Goal: Communication & Community: Answer question/provide support

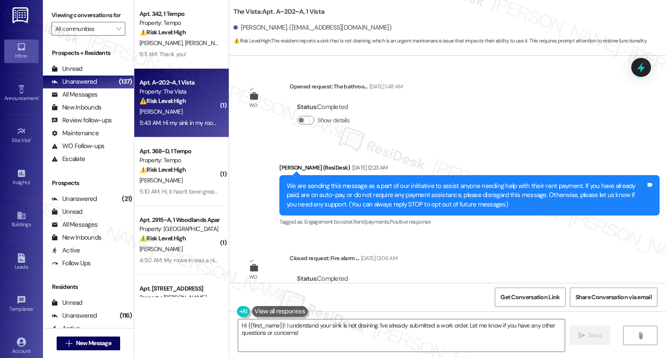
scroll to position [2465, 0]
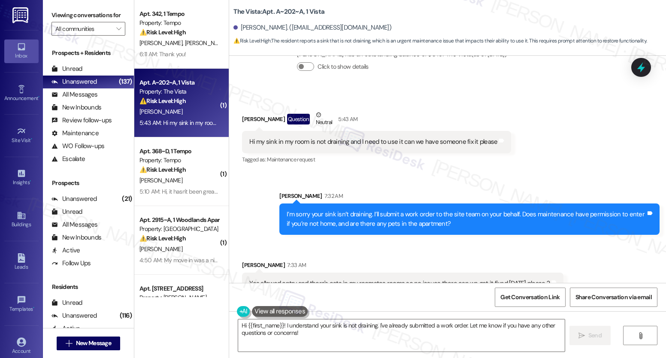
click at [339, 110] on div "Sofia Sarti Question Neutral 5:43 AM" at bounding box center [376, 120] width 269 height 21
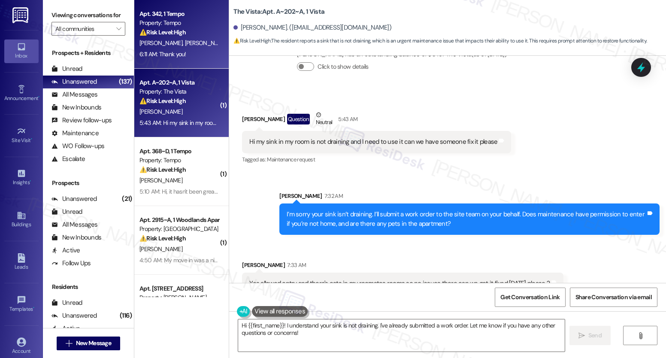
click at [162, 37] on div "Apt. 342, 1 Tempo Property: Tempo ⚠️ Risk Level: High The resident reported mol…" at bounding box center [179, 23] width 81 height 29
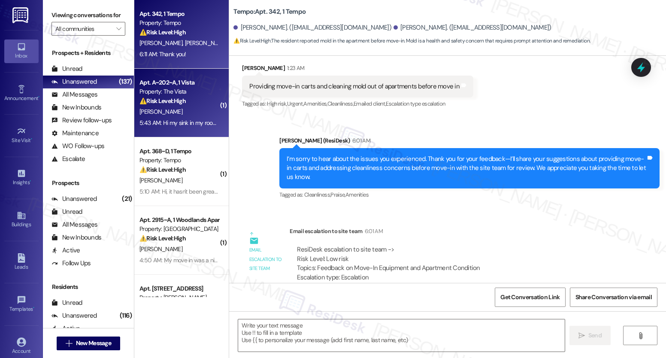
type textarea "Fetching suggested responses. Please feel free to read through the conversation…"
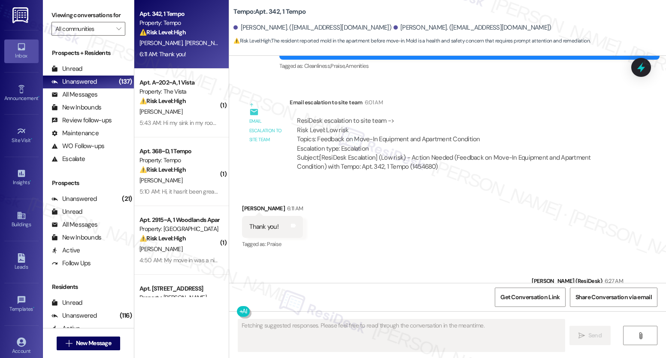
scroll to position [343, 0]
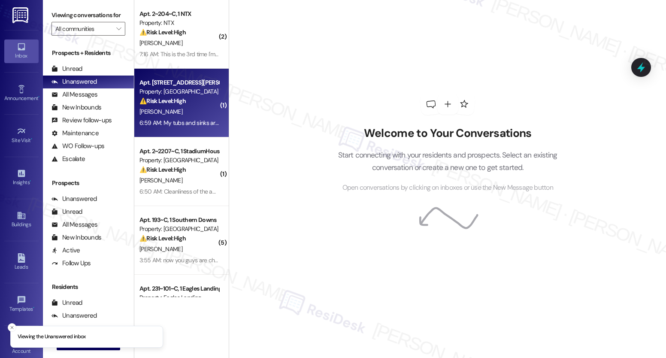
click at [167, 107] on div "[PERSON_NAME]" at bounding box center [179, 111] width 81 height 11
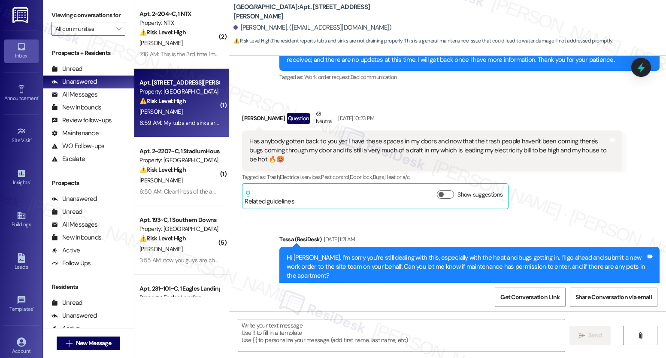
type textarea "Fetching suggested responses. Please feel free to read through the conversation…"
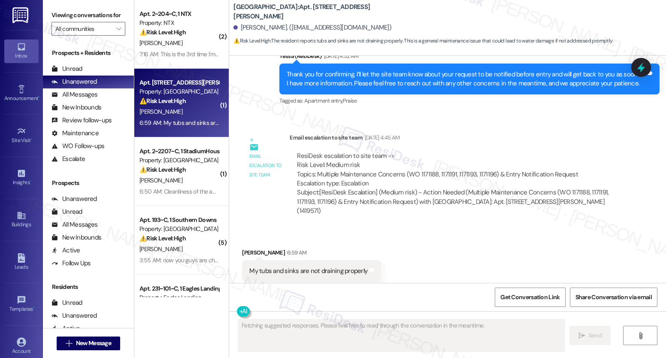
scroll to position [2350, 0]
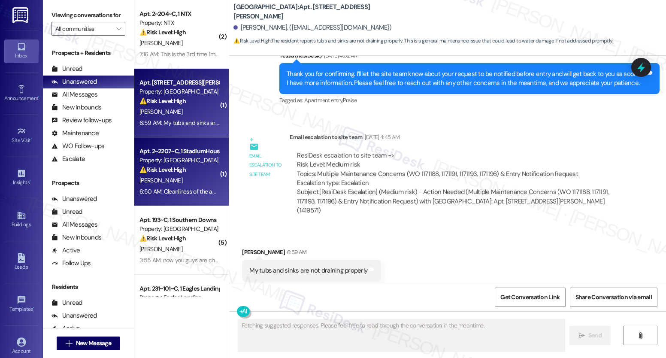
click at [179, 186] on div "6:50 AM: Cleanliness of the apartment. It required hours of cleaning, including…" at bounding box center [179, 191] width 81 height 11
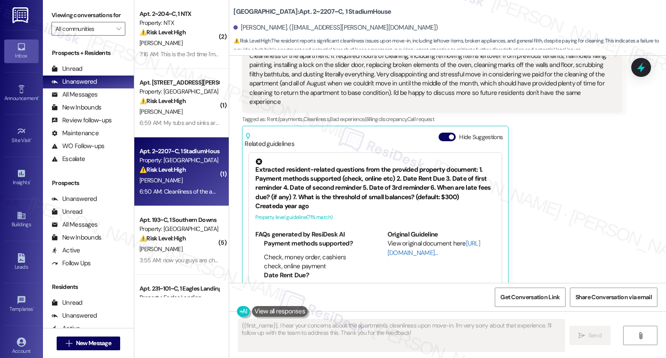
scroll to position [79, 0]
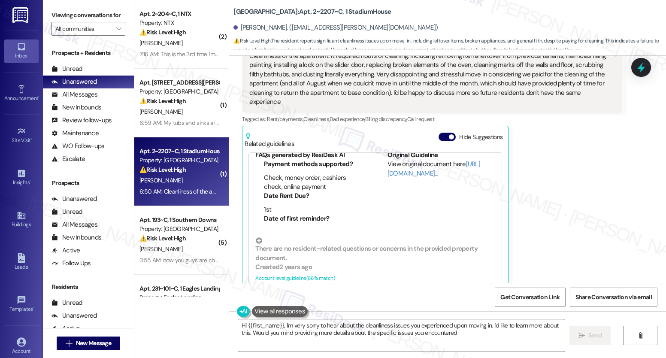
type textarea "Hi {{first_name}}, I'm very sorry to hear about the cleanliness issues you expe…"
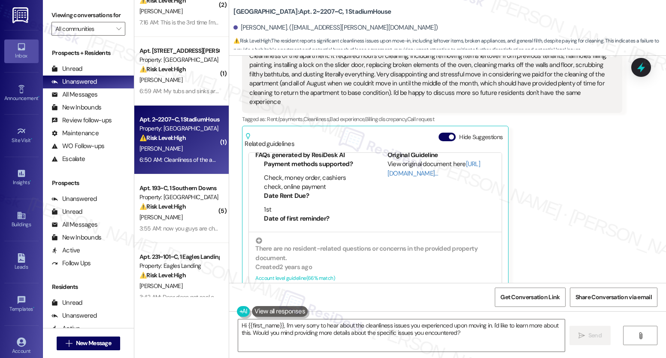
scroll to position [80, 0]
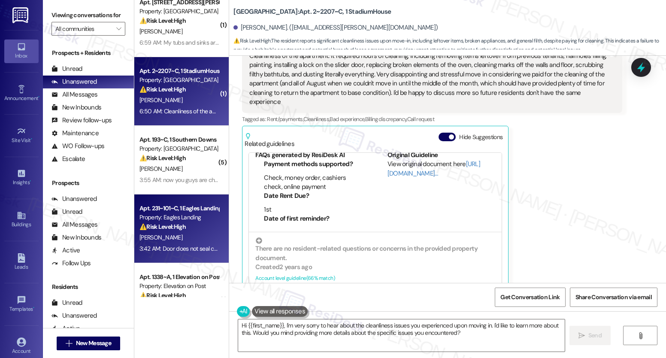
click at [168, 242] on div "[PERSON_NAME]" at bounding box center [179, 237] width 81 height 11
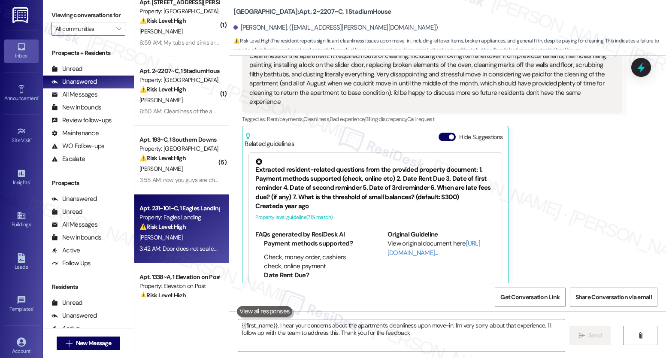
type textarea "{{first_name}}, I hear your concerns about the apartment's cleanliness upon mov…"
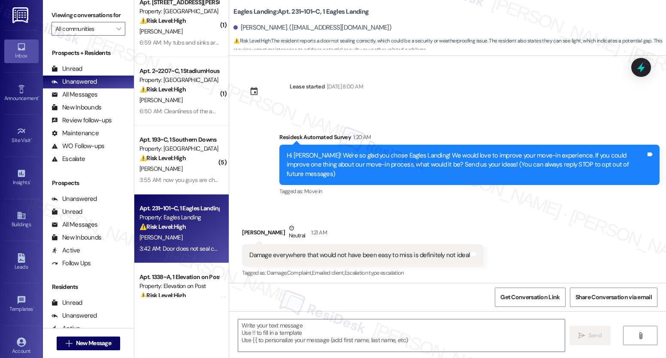
scroll to position [1000, 0]
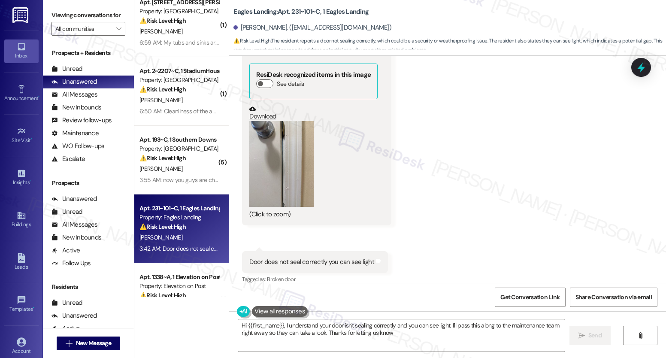
type textarea "Hi {{first_name}}, I understand your door isn't sealing correctly and you can s…"
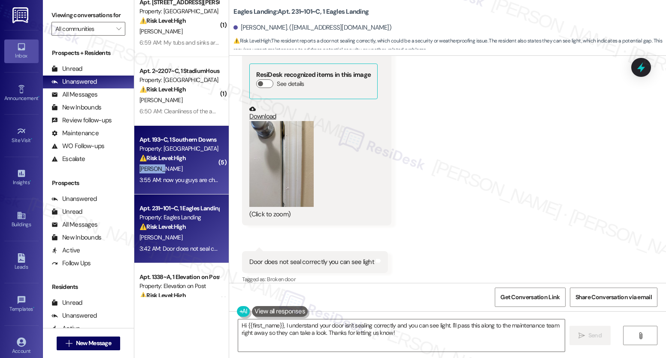
click at [174, 165] on div "[PERSON_NAME]" at bounding box center [179, 169] width 81 height 11
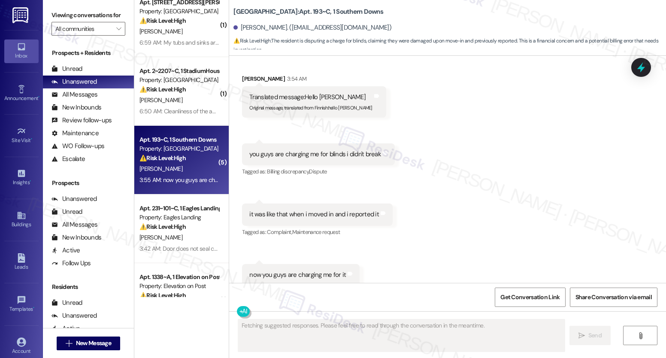
scroll to position [825, 0]
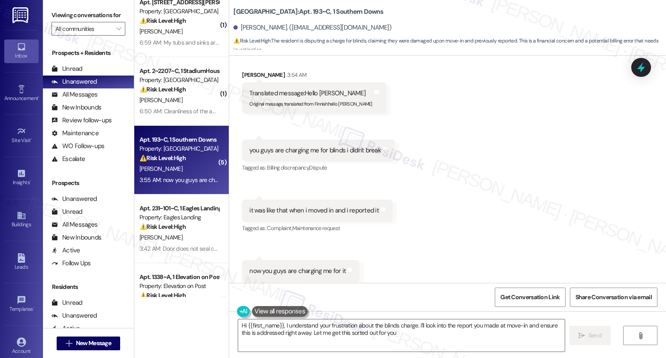
type textarea "Hi {{first_name}}, I understand your frustration about the blinds charge. I'll …"
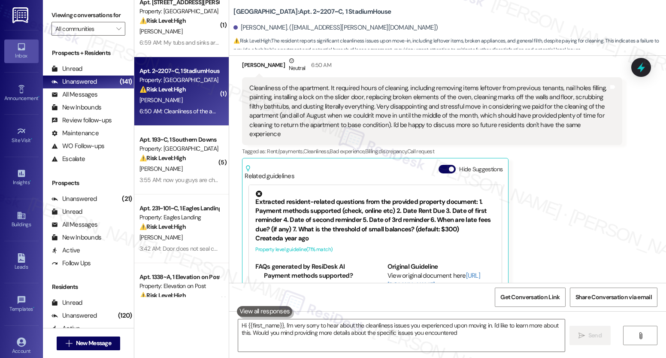
type textarea "Hi {{first_name}}, I'm very sorry to hear about the cleanliness issues you expe…"
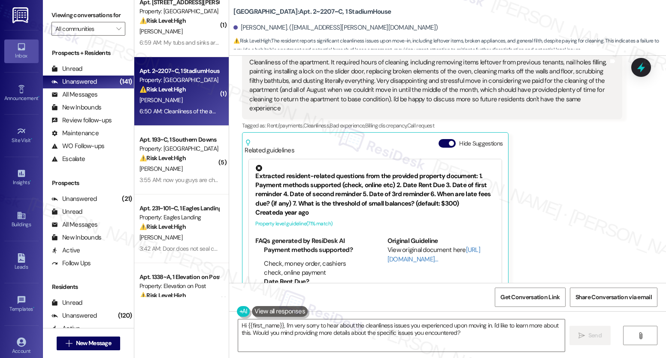
scroll to position [216, 0]
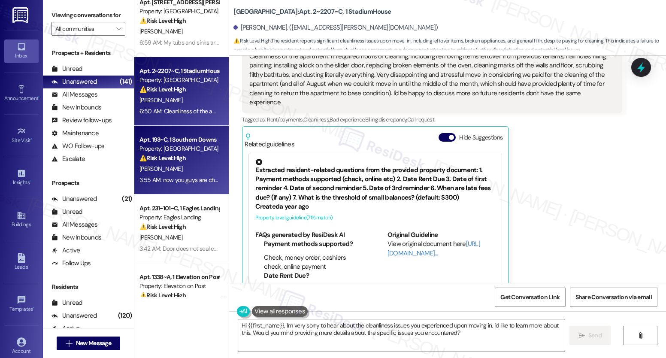
click at [207, 157] on div "⚠️ Risk Level: High The resident is disputing a charge for blinds, claiming the…" at bounding box center [178, 158] width 79 height 9
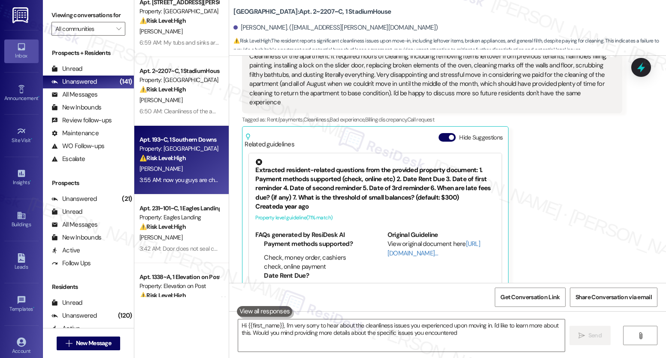
type textarea "Hi {{first_name}}, I'm very sorry to hear about the cleanliness issues you expe…"
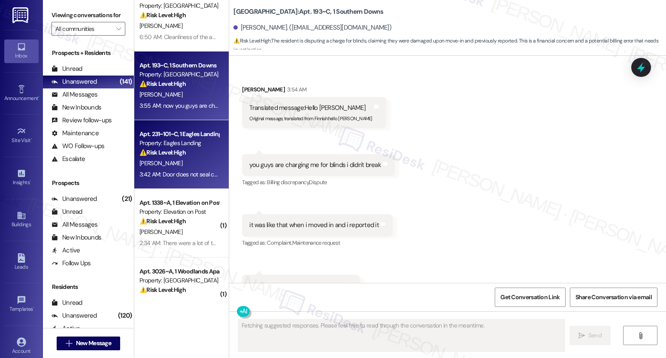
scroll to position [825, 0]
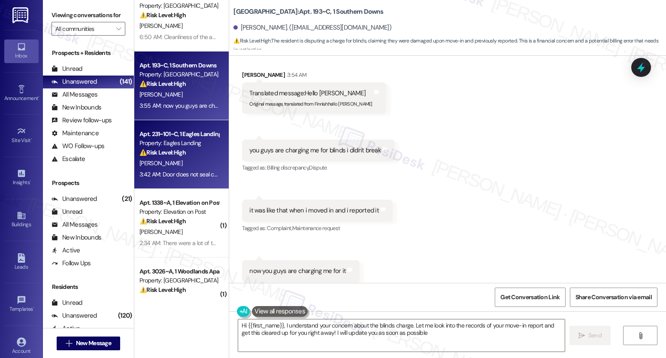
type textarea "Hi {{first_name}}, I understand your concern about the blinds charge. Let me lo…"
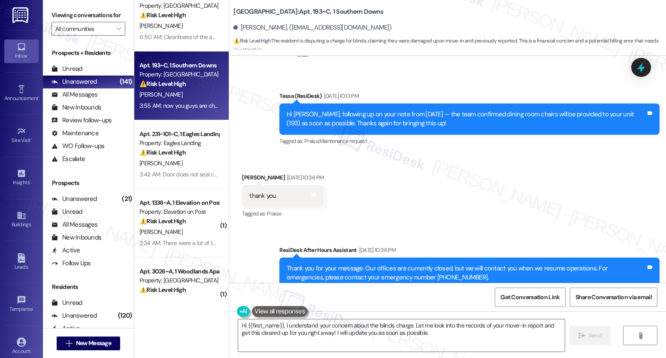
scroll to position [488, 0]
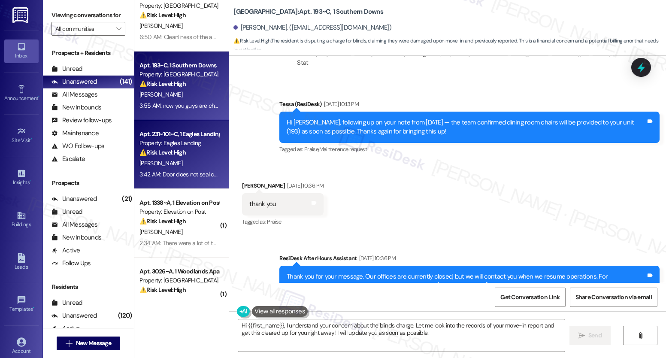
click at [160, 170] on div "3:42 AM: Door does not seal correctly you can see light 3:42 AM: Door does not …" at bounding box center [207, 174] width 137 height 8
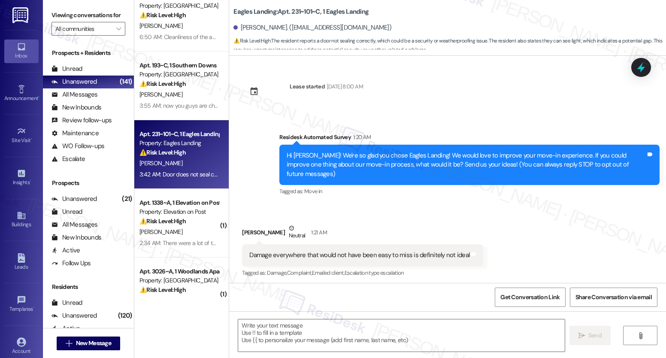
scroll to position [1000, 0]
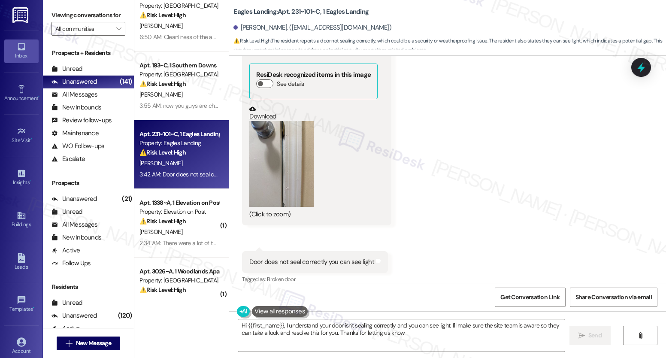
type textarea "Hi {{first_name}}, I understand your door isn't sealing correctly and you can s…"
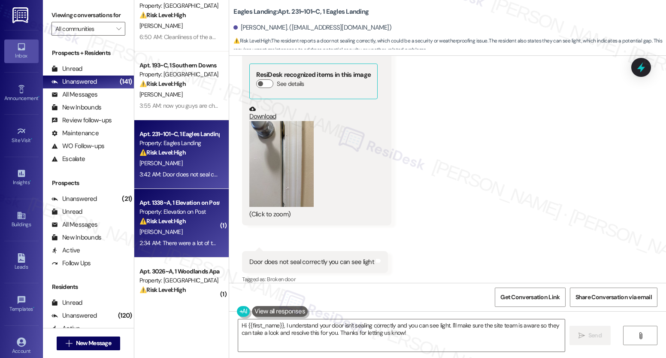
click at [210, 215] on div "Apt. 1338~A, 1 Elevation on Post Property: Elevation on Post ⚠️ Risk Level: Hig…" at bounding box center [179, 211] width 81 height 29
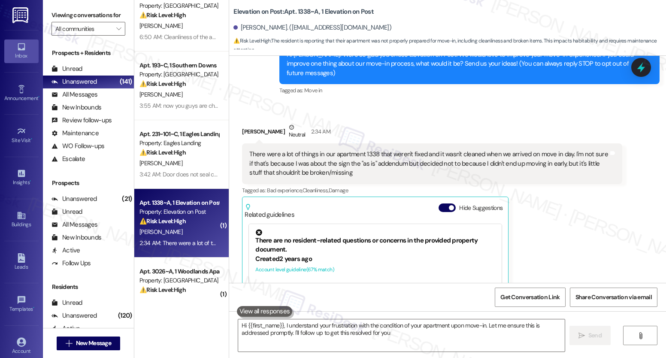
type textarea "Hi {{first_name}}, I understand your frustration with the condition of your apa…"
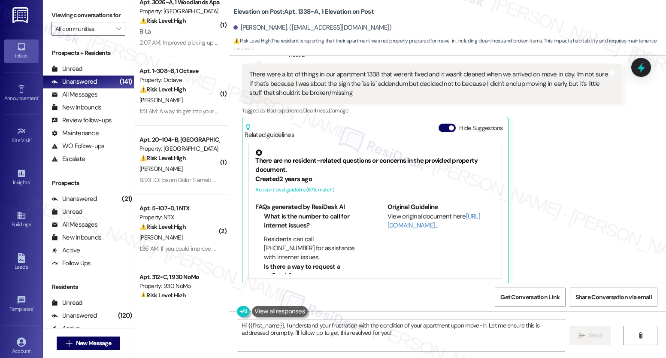
scroll to position [437, 0]
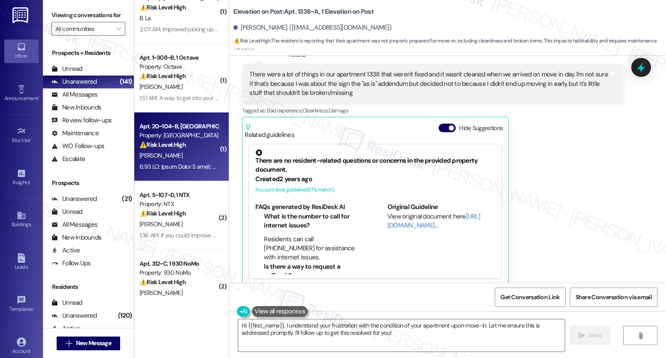
click at [183, 123] on div "Apt. 20~104~B, [GEOGRAPHIC_DATA]" at bounding box center [178, 126] width 79 height 9
type textarea "Hi {{first_name}}, I understand your frustration with the condition of your apa…"
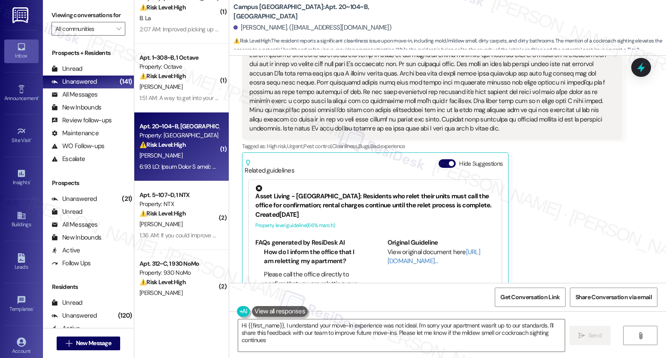
type textarea "Hi {{first_name}}, I understand your move-in experience was not ideal. I'm sorr…"
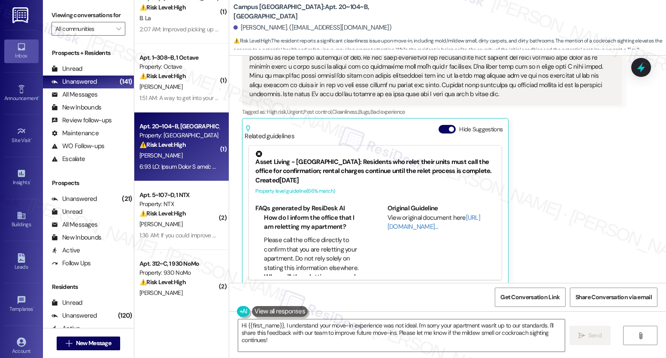
scroll to position [262, 0]
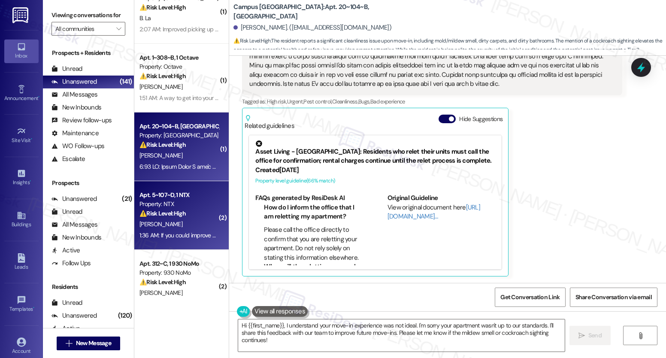
click at [164, 206] on div "Property: NTX" at bounding box center [178, 204] width 79 height 9
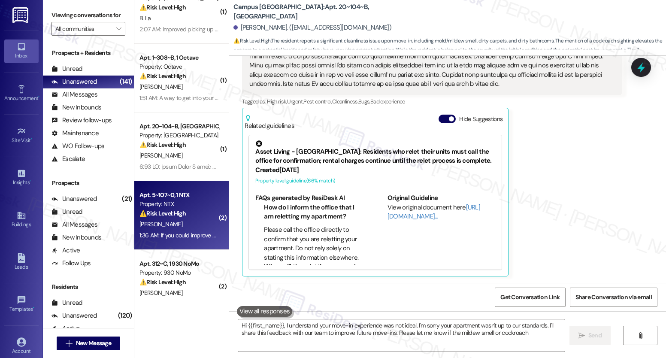
type textarea "Hi {{first_name}}, I understand your move-in experience was not ideal. I'm sorr…"
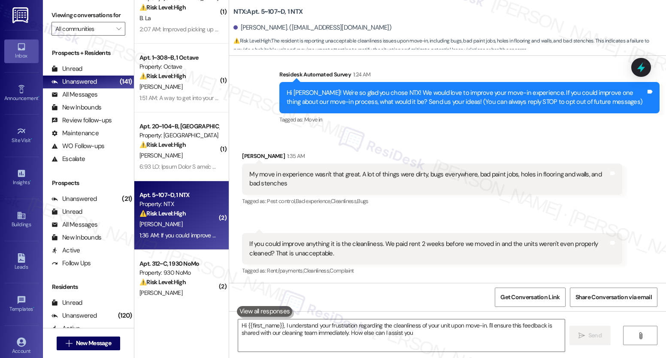
scroll to position [63, 0]
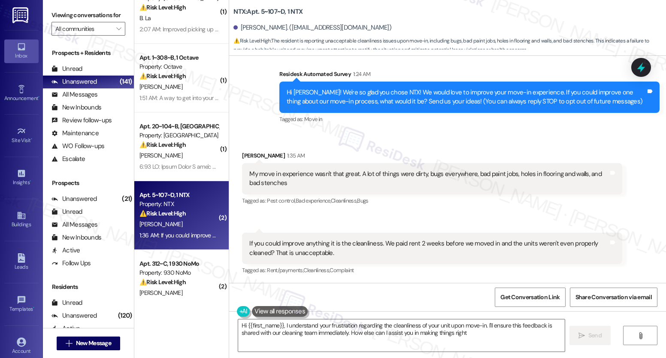
type textarea "Hi {{first_name}}, I understand your frustration regarding the cleanliness of y…"
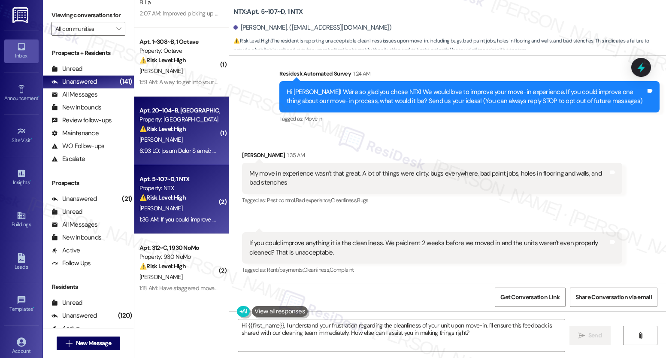
scroll to position [510, 0]
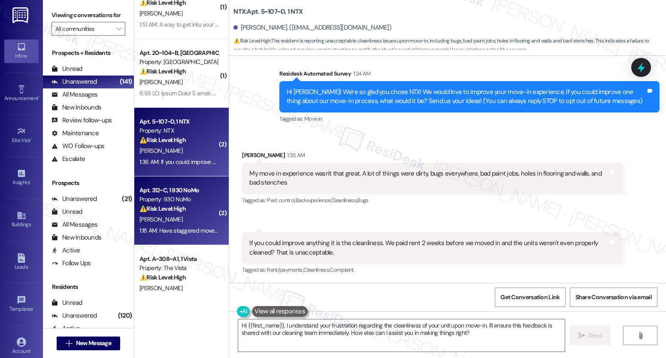
click at [174, 204] on div "⚠️ Risk Level: High The resident expresses frustration regarding the lack of pe…" at bounding box center [178, 208] width 79 height 9
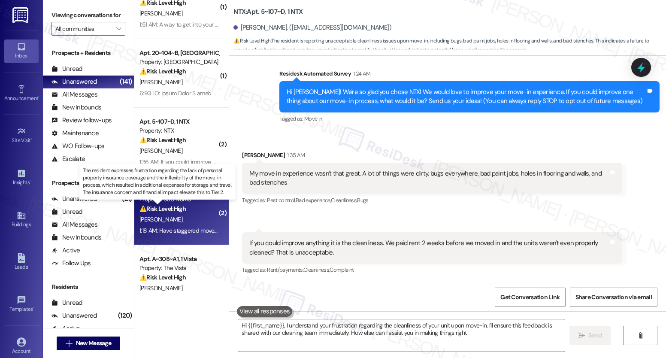
type textarea "Hi {{first_name}}, I understand your frustration regarding the cleanliness of y…"
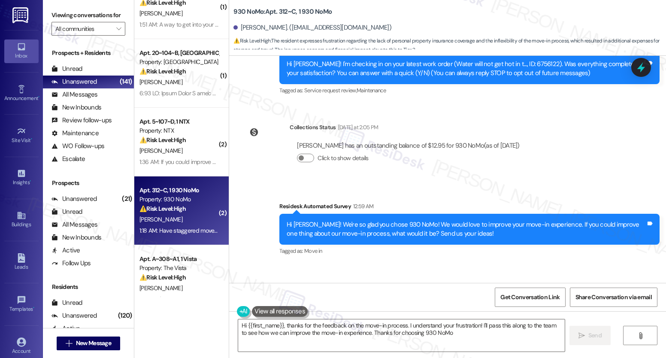
type textarea "Hi {{first_name}}, thanks for the feedback on the move-in process. I understand…"
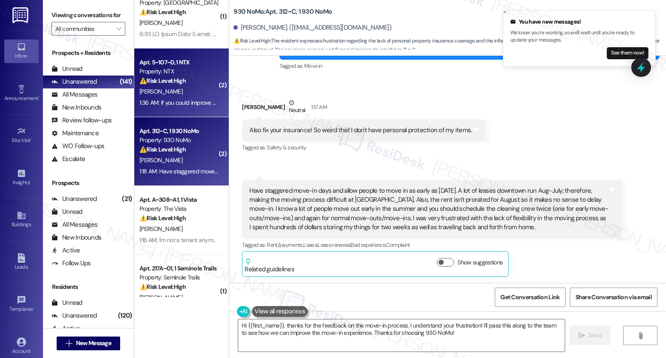
scroll to position [636, 0]
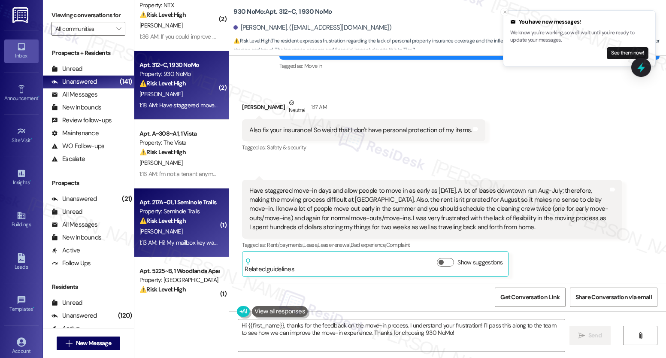
click at [173, 220] on strong "⚠️ Risk Level: High" at bounding box center [162, 221] width 46 height 8
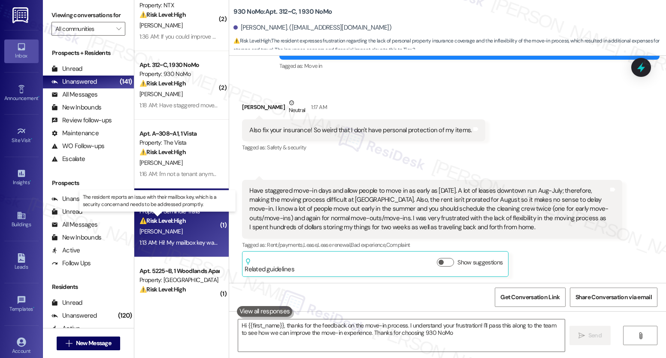
type textarea "Hi {{first_name}}, thanks for the feedback on the move-in process. I understand…"
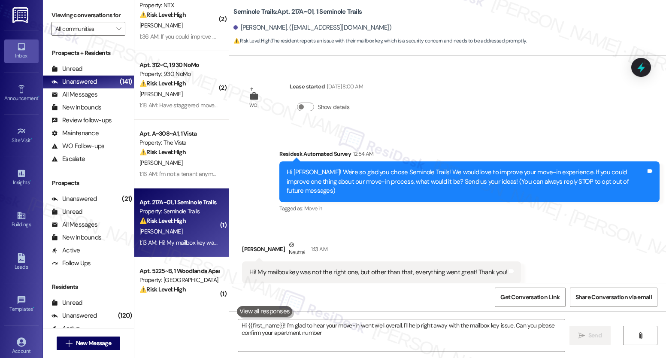
scroll to position [10, 0]
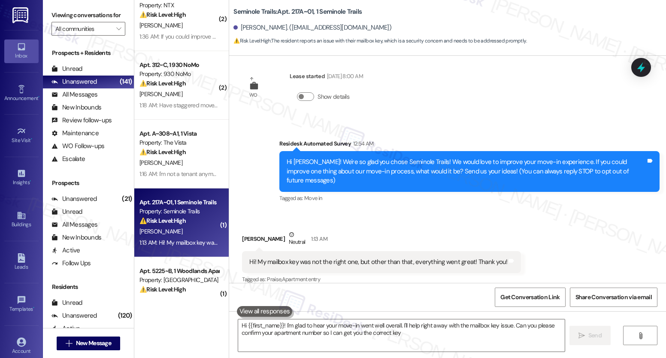
type textarea "Hi {{first_name}}! I'm glad to hear your move-in went well overall. I'll help r…"
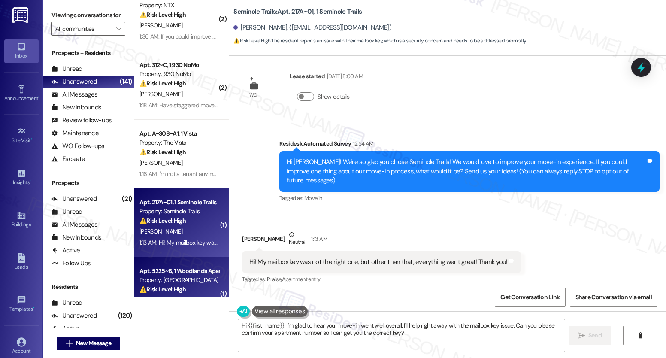
click at [173, 283] on div "Property: [GEOGRAPHIC_DATA]" at bounding box center [178, 280] width 79 height 9
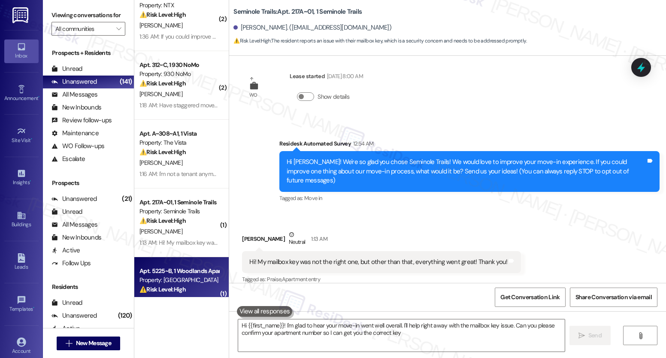
type textarea "Hi {{first_name}}! I'm glad to hear your move-in went well overall. I'll help r…"
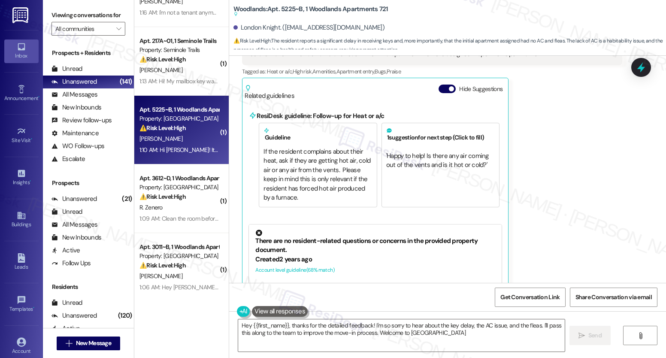
type textarea "Hey {{first_name}}, thanks for the detailed feedback! I'm so sorry to hear abou…"
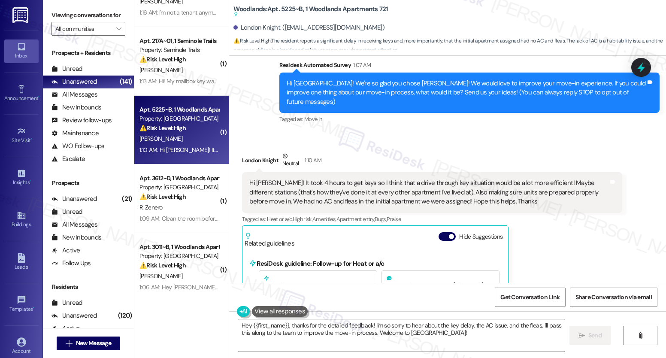
scroll to position [67, 0]
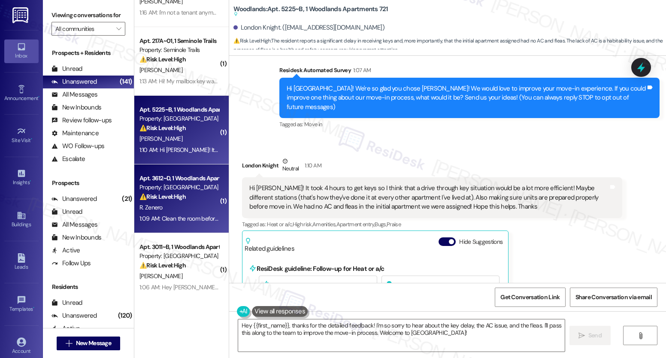
click at [148, 196] on strong "⚠️ Risk Level: High" at bounding box center [162, 197] width 46 height 8
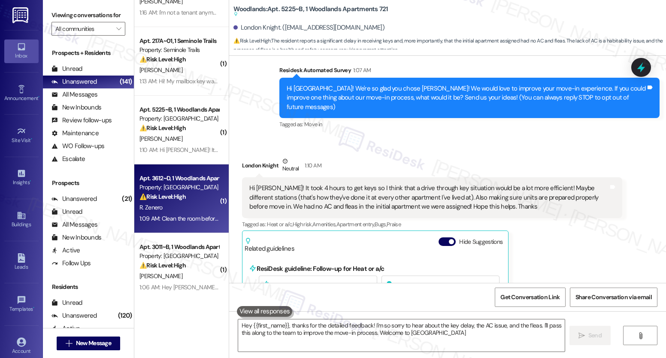
type textarea "Hey {{first_name}}, thanks for the detailed feedback! I'm so sorry to hear abou…"
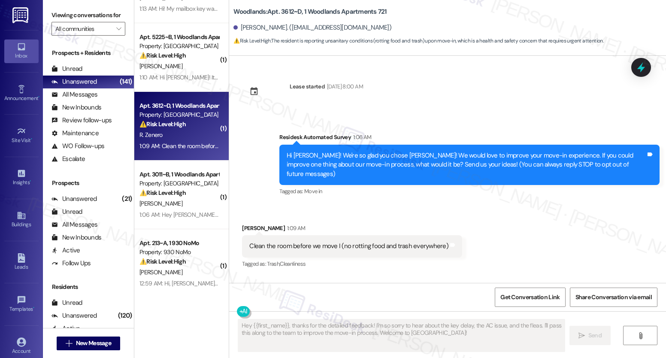
scroll to position [871, 0]
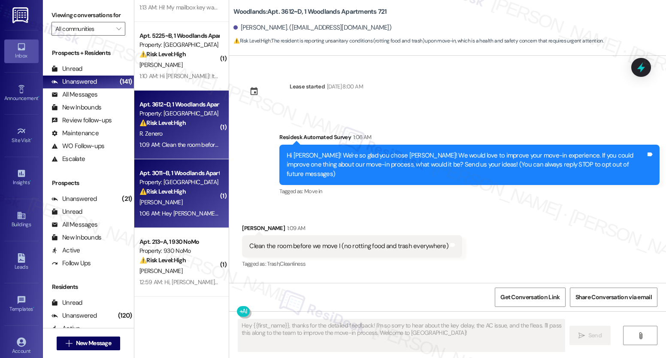
click at [177, 191] on strong "⚠️ Risk Level: High" at bounding box center [162, 192] width 46 height 8
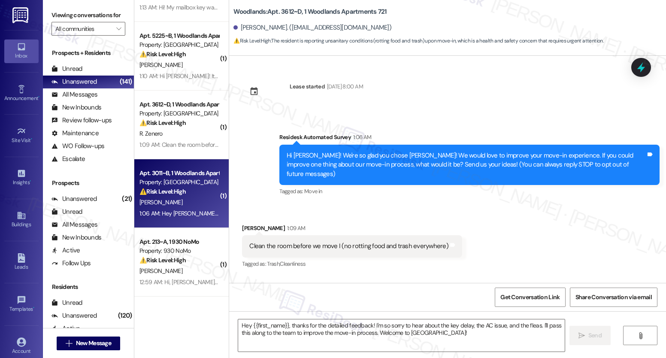
type textarea "Fetching suggested responses. Please feel free to read through the conversation…"
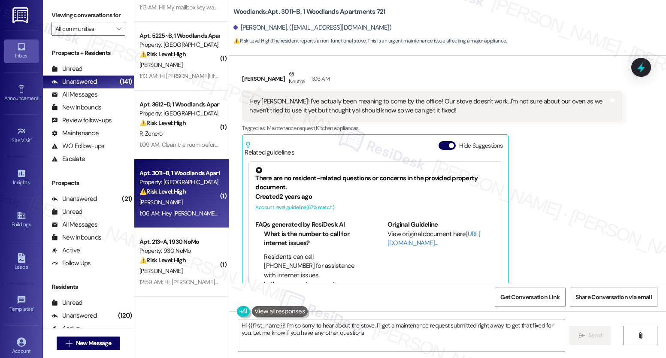
type textarea "Hi {{first_name}}! I'm so sorry to hear about the stove. I'll get a maintenance…"
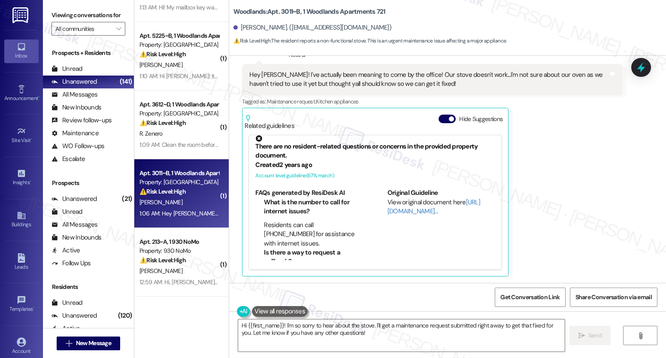
scroll to position [5, 0]
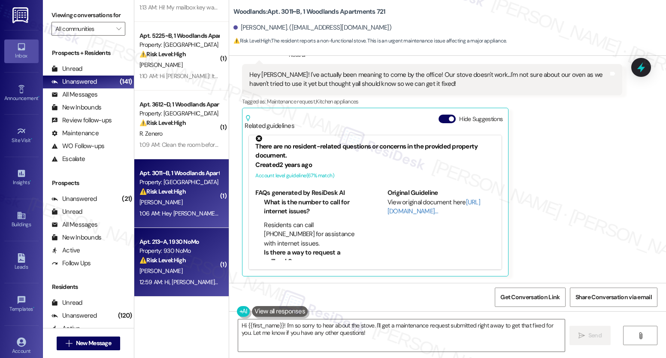
click at [206, 257] on div "⚠️ Risk Level: High The resident is reporting a pre-existing electrical issue t…" at bounding box center [178, 260] width 79 height 9
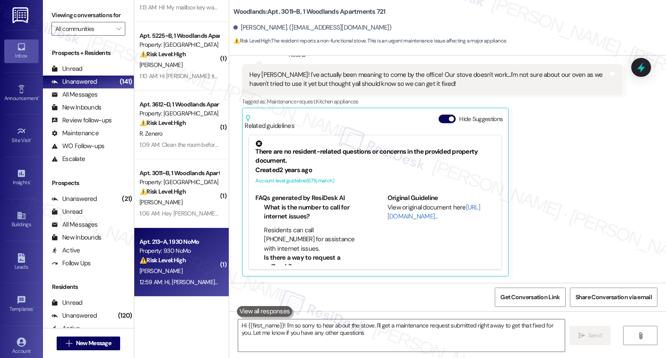
type textarea "Hi {{first_name}}! I'm so sorry to hear about the stove. I'll get a maintenance…"
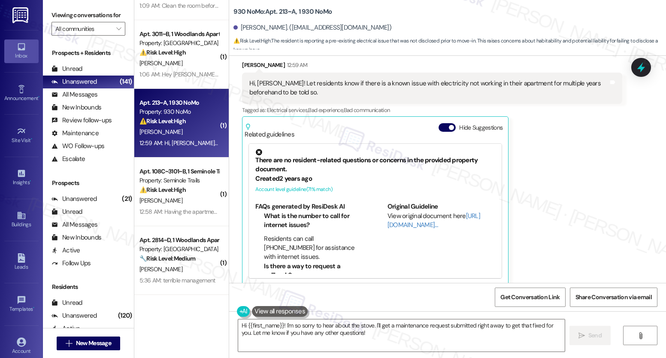
scroll to position [1013, 0]
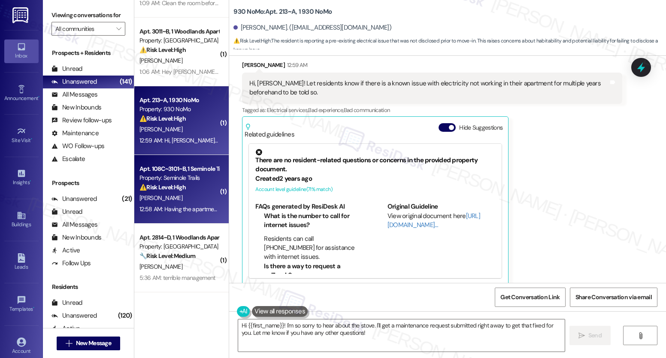
click at [182, 198] on div "[PERSON_NAME]" at bounding box center [179, 198] width 81 height 11
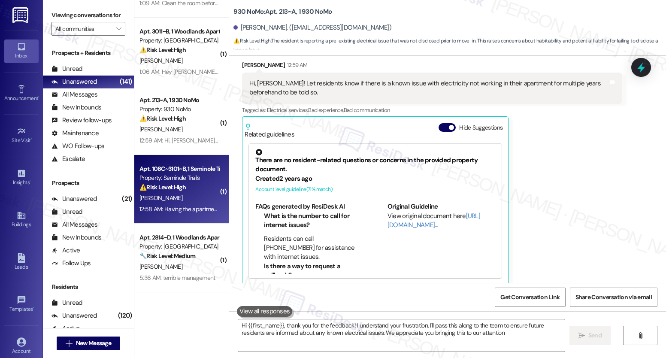
type textarea "Hi {{first_name}}, thank you for the feedback! I understand your frustration. I…"
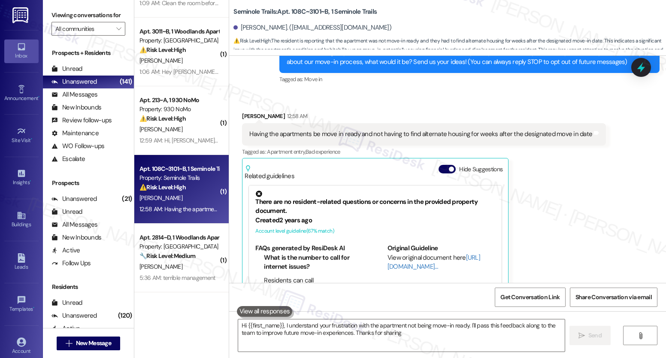
type textarea "Hi {{first_name}}, I understand your frustration with the apartment not being m…"
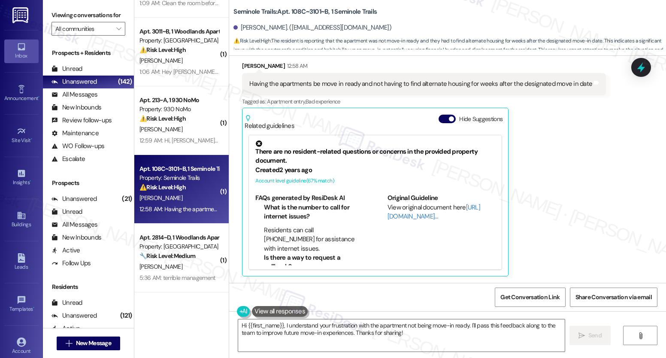
scroll to position [170, 0]
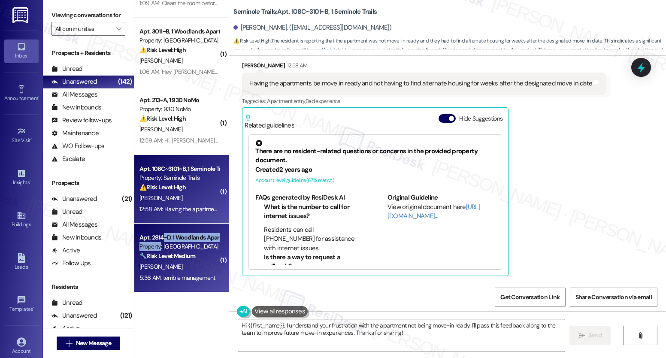
click at [156, 242] on div "Apt. 2814~D, 1 Woodlands Apartments 721 Property: Woodlands 🔧 Risk Level: Mediu…" at bounding box center [179, 246] width 81 height 29
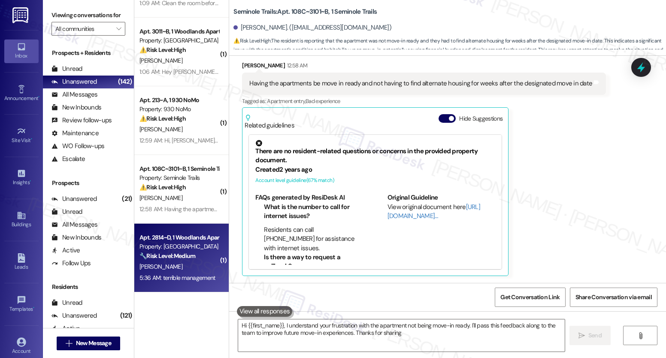
type textarea "Hi {{first_name}}, I understand your frustration with the apartment not being m…"
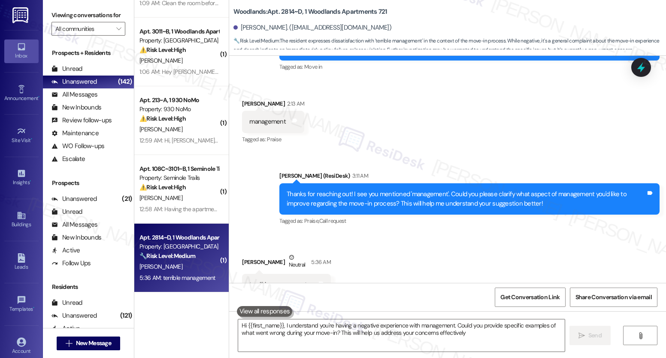
type textarea "Hi {{first_name}}, I understand you're having a negative experience with manage…"
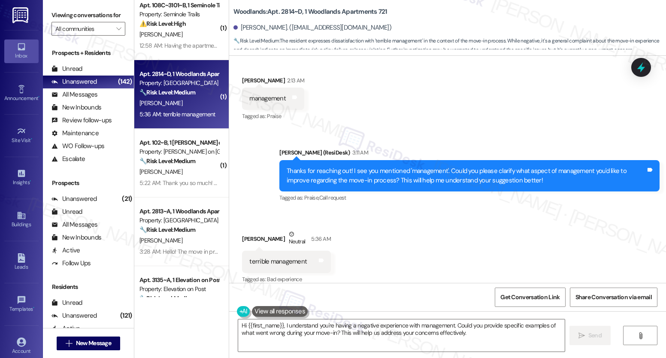
scroll to position [1425, 0]
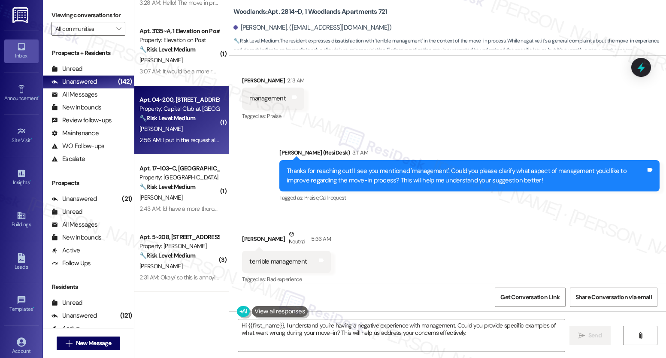
click at [186, 130] on div "[PERSON_NAME]" at bounding box center [179, 129] width 81 height 11
type textarea "Hi {{first_name}}, I understand you're having a negative experience with manage…"
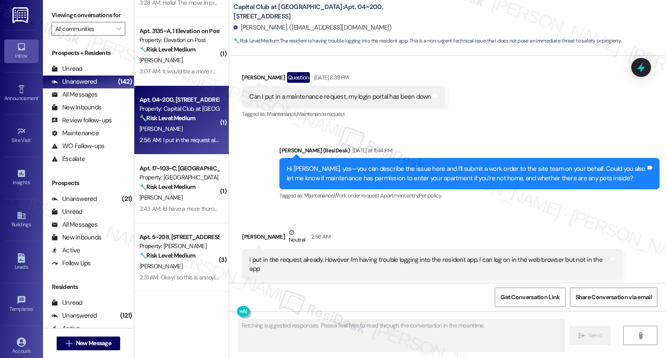
scroll to position [14154, 0]
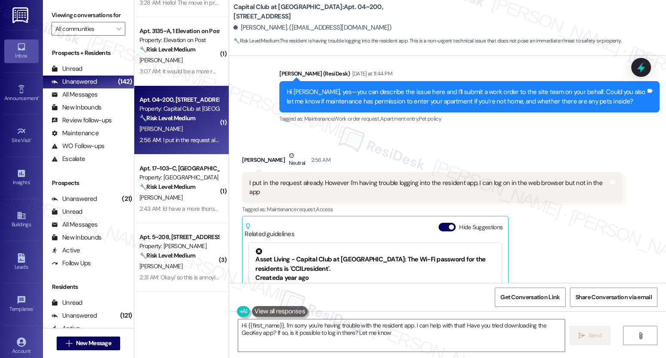
type textarea "Hi {{first_name}}, I'm sorry you're having trouble with the resident app. I can…"
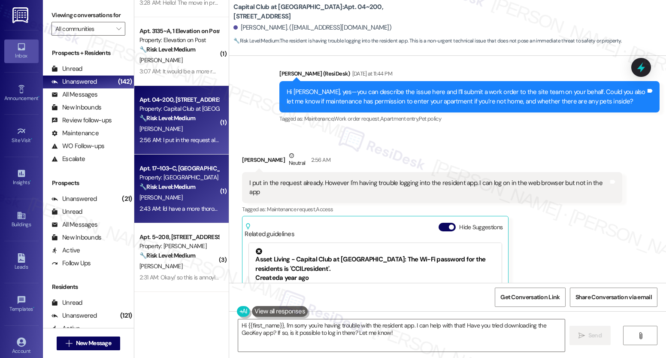
click at [180, 202] on div "[PERSON_NAME]" at bounding box center [179, 197] width 81 height 11
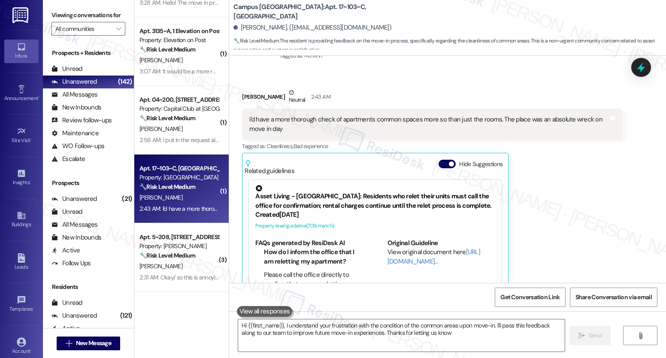
type textarea "Hi {{first_name}}, I understand your frustration with the condition of the comm…"
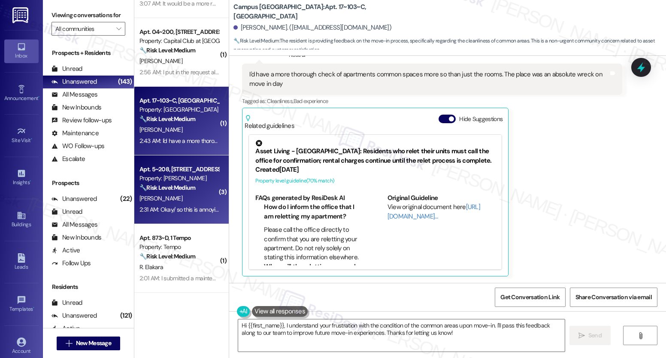
scroll to position [1496, 0]
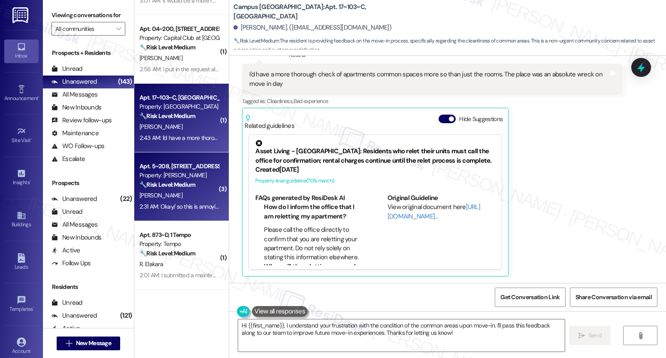
click at [161, 186] on strong "🔧 Risk Level: Medium" at bounding box center [167, 185] width 56 height 8
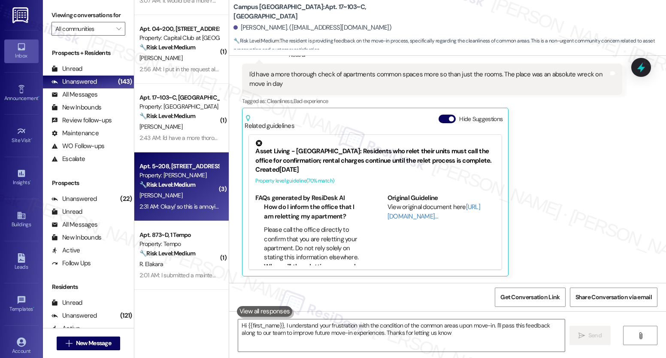
type textarea "Hi {{first_name}}, I understand your frustration with the condition of the comm…"
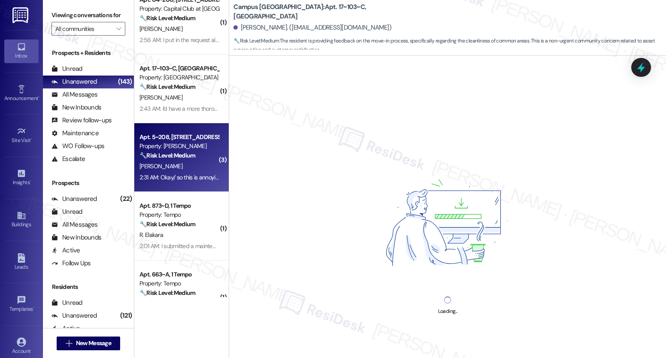
scroll to position [1650, 0]
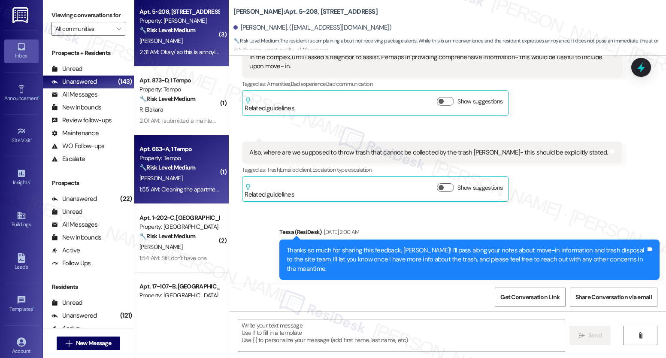
type textarea "Fetching suggested responses. Please feel free to read through the conversation…"
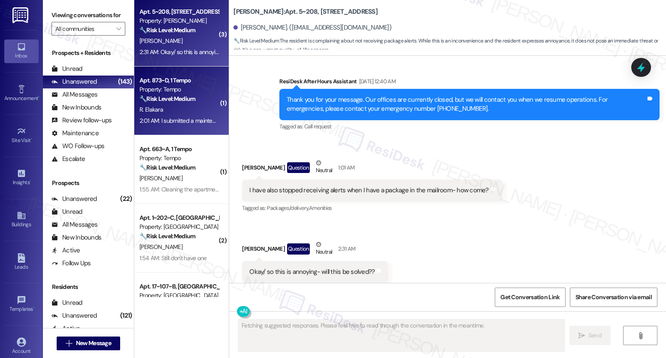
scroll to position [957, 0]
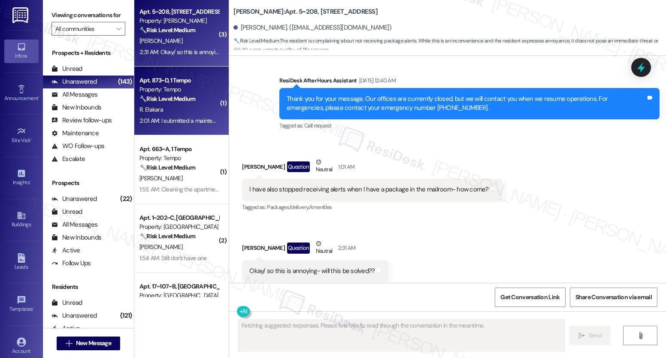
click at [185, 114] on div "R. Elakara" at bounding box center [179, 109] width 81 height 11
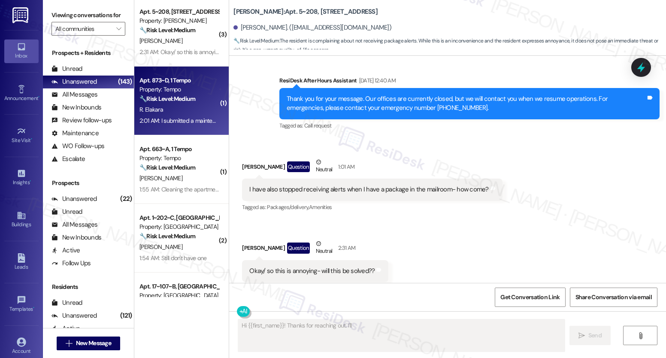
scroll to position [0, 0]
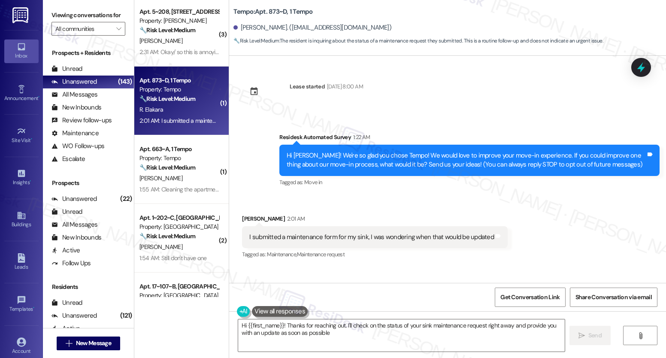
type textarea "Hi {{first_name}}! Thanks for reaching out. I'll check on the status of your si…"
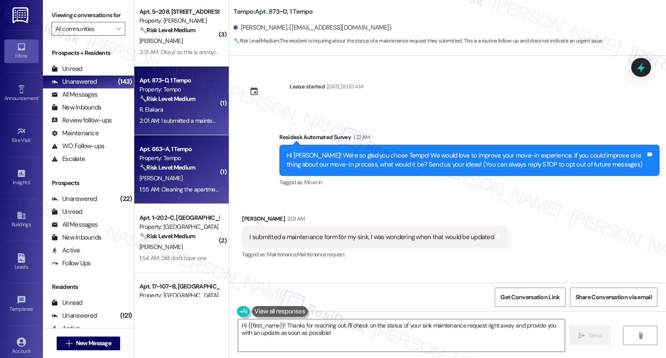
click at [159, 187] on div "1:55 AM: Cleaning the apartment before residents moved in, it was clearly not p…" at bounding box center [332, 189] width 386 height 8
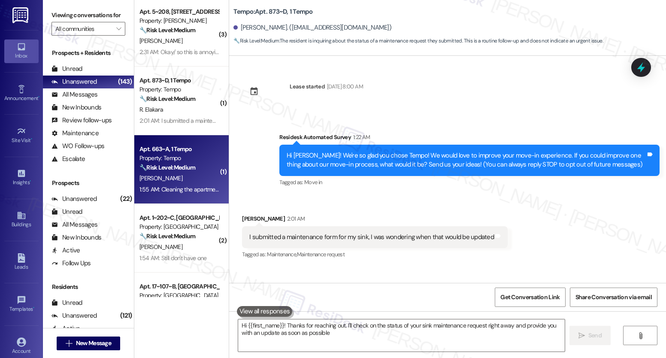
type textarea "Hi {{first_name}}! Thanks for reaching out. I'll check on the status of your si…"
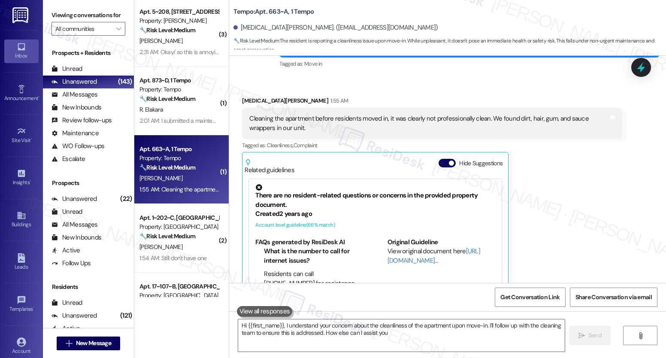
type textarea "Hi {{first_name}}, I understand your concern about the cleanliness of the apart…"
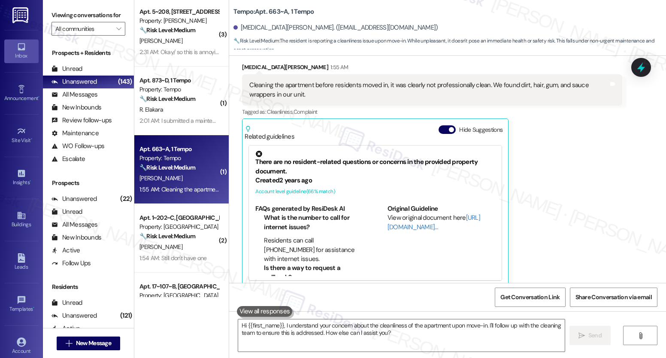
scroll to position [179, 0]
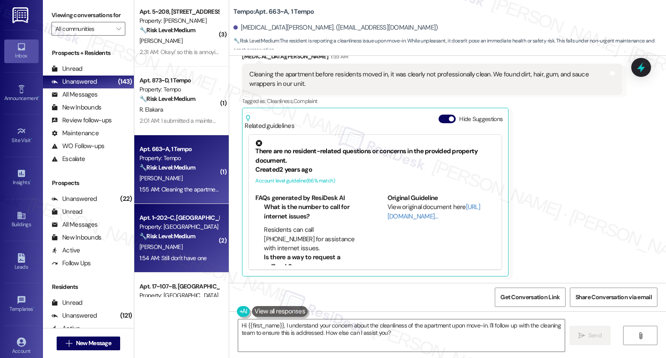
click at [148, 227] on div "Property: [GEOGRAPHIC_DATA]" at bounding box center [178, 226] width 79 height 9
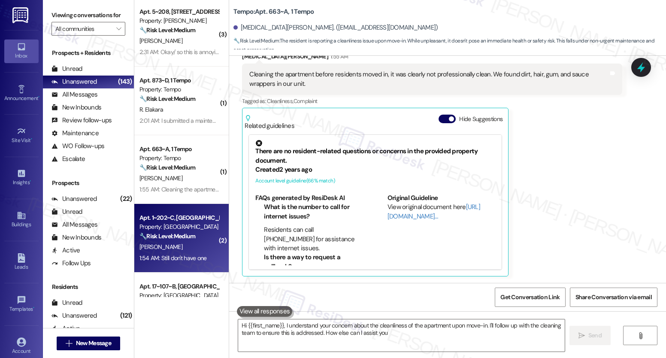
type textarea "Hi {{first_name}}, I understand your concern about the cleanliness of the apart…"
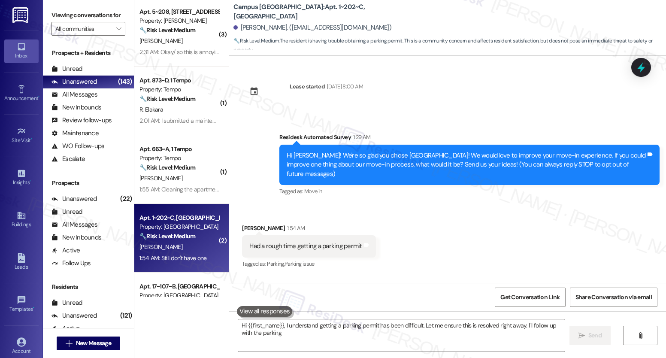
scroll to position [54, 0]
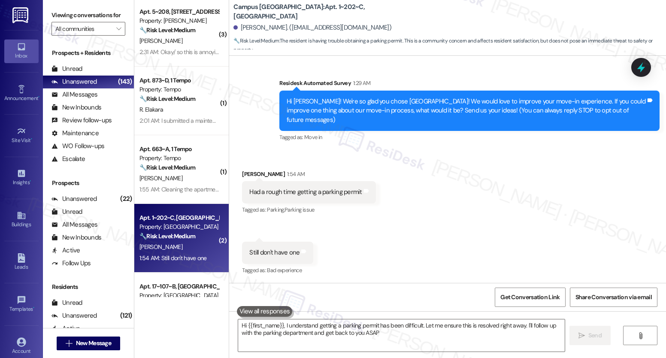
type textarea "Hi {{first_name}}, I understand getting a parking permit has been difficult. Le…"
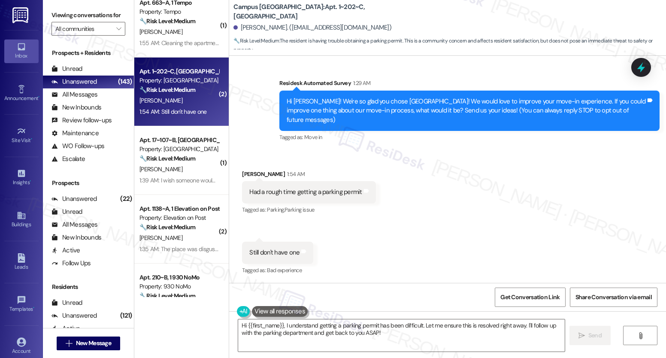
scroll to position [1899, 0]
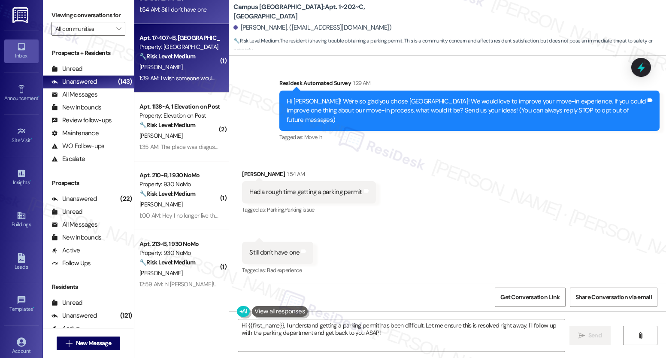
click at [188, 82] on div "1:39 AM: I wish someone would have checked the doors a little bit, I had to cal…" at bounding box center [179, 78] width 81 height 11
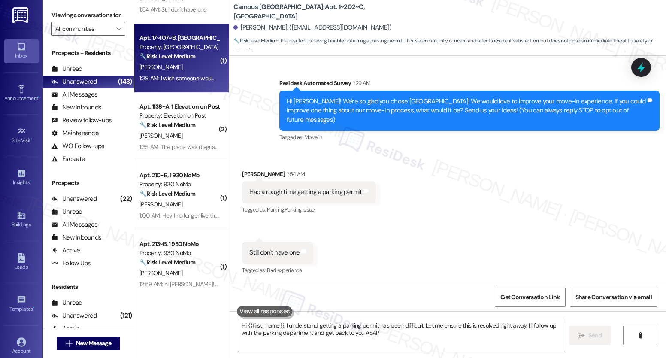
type textarea "Hi {{first_name}}, I understand getting a parking permit has been difficult. Le…"
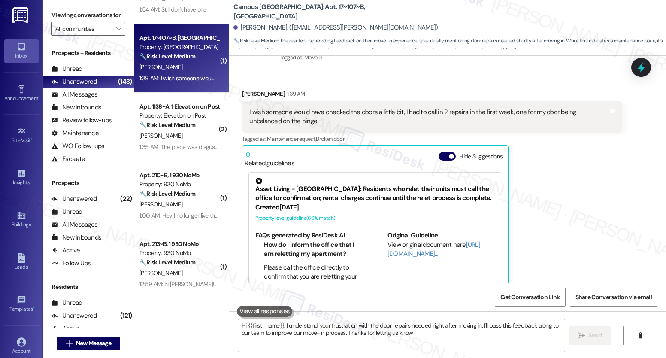
type textarea "Hi {{first_name}}, I understand your frustration with the door repairs needed r…"
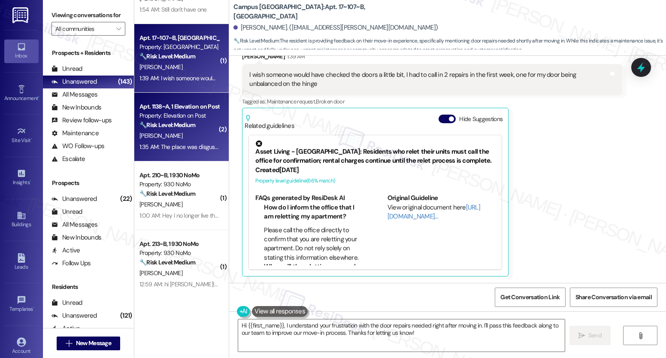
click at [187, 123] on strong "🔧 Risk Level: Medium" at bounding box center [167, 125] width 56 height 8
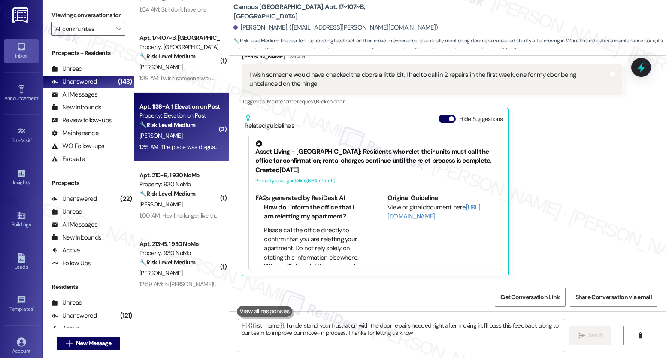
type textarea "Hi {{first_name}}, I understand your frustration with the door repairs needed r…"
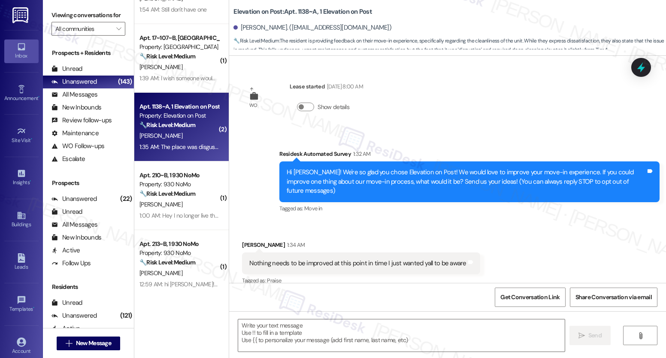
scroll to position [97, 0]
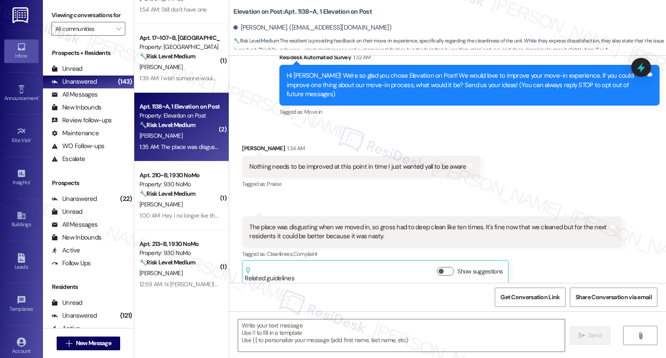
type textarea "Fetching suggested responses. Please feel free to read through the conversation…"
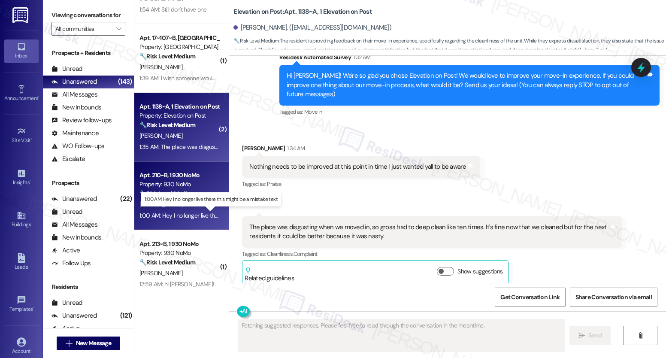
click at [177, 212] on div "1:00 AM: Hey I no longer live there this might be a mistake text 1:00 AM: Hey I…" at bounding box center [215, 216] width 153 height 8
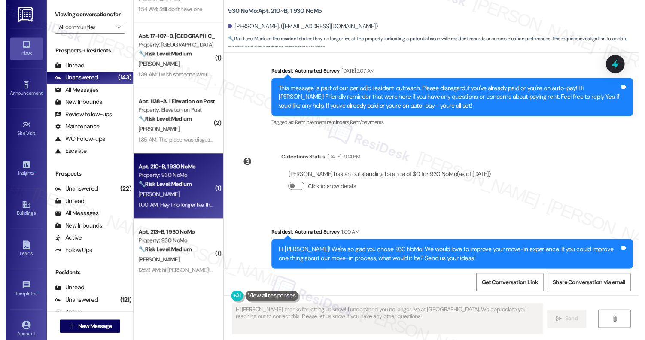
scroll to position [2707, 0]
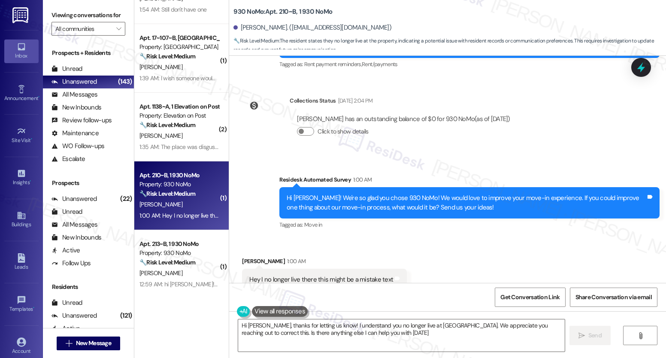
type textarea "Hi [PERSON_NAME], thanks for letting us know! I understand you no longer live a…"
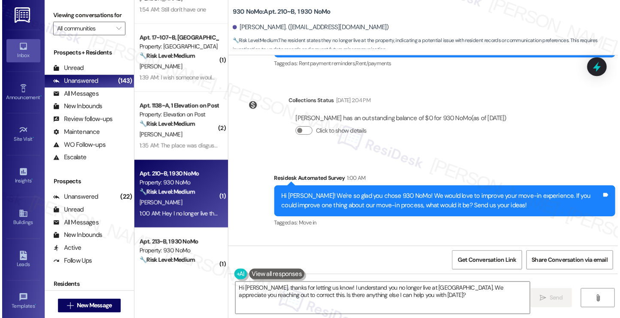
scroll to position [2744, 0]
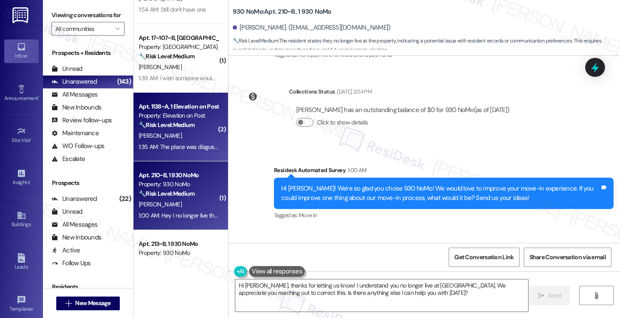
click at [182, 127] on strong "🔧 Risk Level: Medium" at bounding box center [167, 125] width 56 height 8
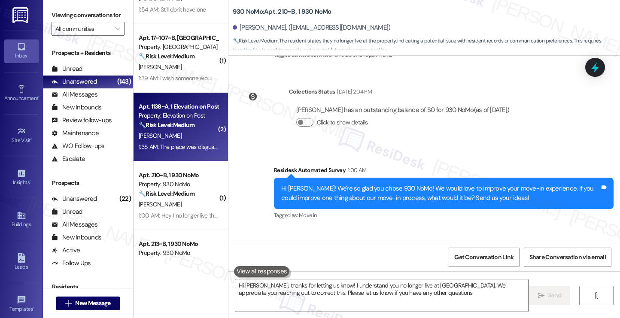
type textarea "Hi [PERSON_NAME], thanks for letting us know! I understand you no longer live a…"
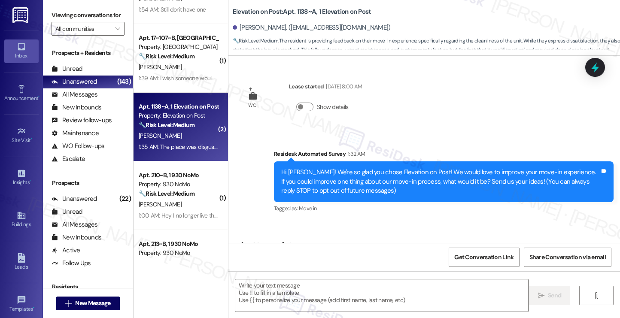
scroll to position [54, 0]
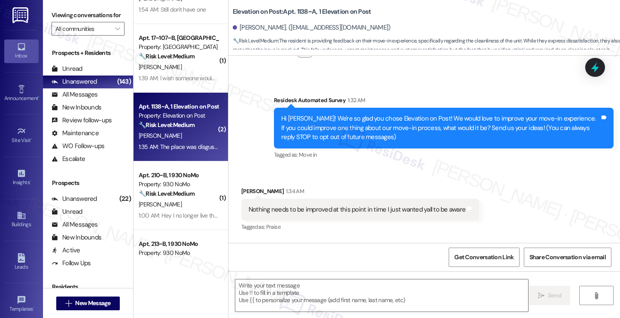
type textarea "Fetching suggested responses. Please feel free to read through the conversation…"
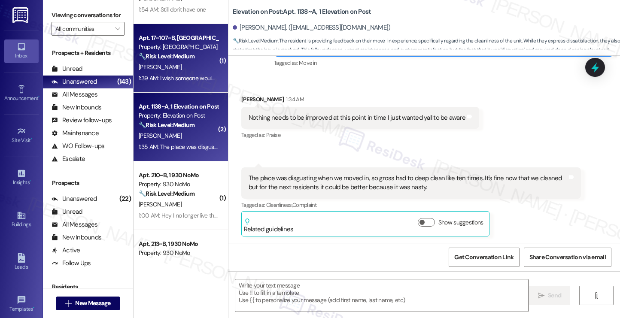
click at [204, 76] on div "1:39 AM: I wish someone would have checked the doors a little bit, I had to cal…" at bounding box center [330, 78] width 383 height 8
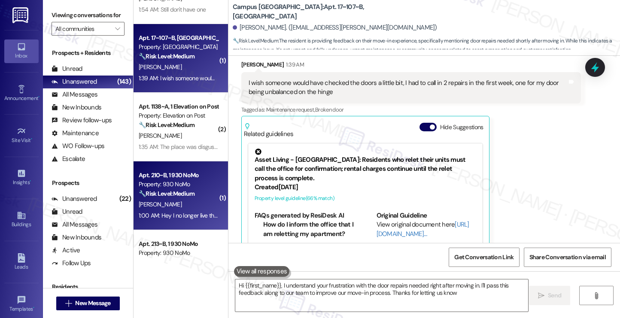
type textarea "Hi {{first_name}}, I understand your frustration with the door repairs needed r…"
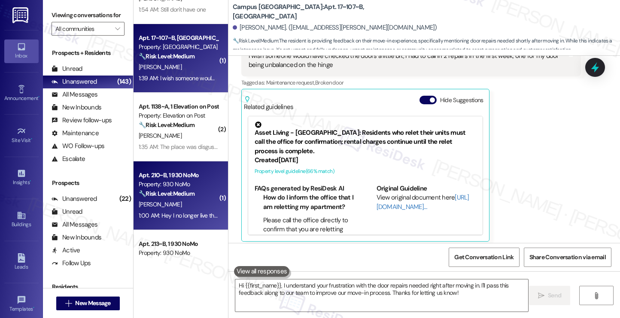
click at [178, 188] on div "Property: 930 NoMo" at bounding box center [178, 184] width 79 height 9
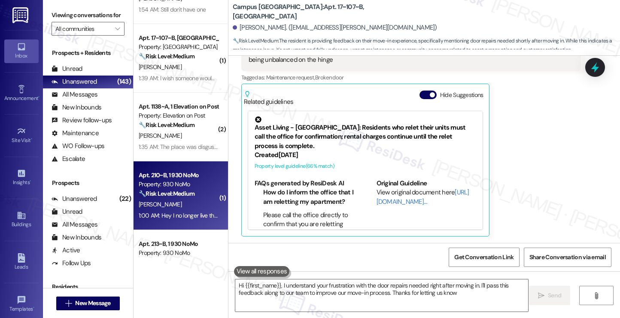
type textarea "Hi {{first_name}}, I understand your frustration with the door repairs needed r…"
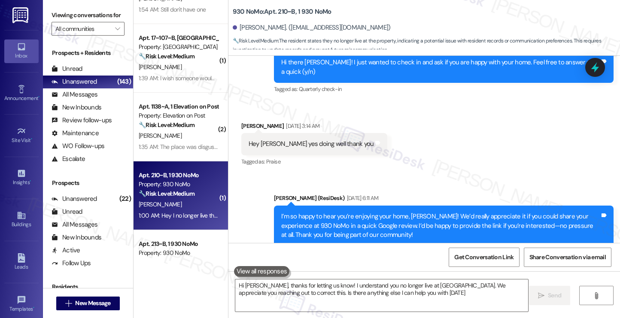
type textarea "Hi [PERSON_NAME], thanks for letting us know! I understand you no longer live a…"
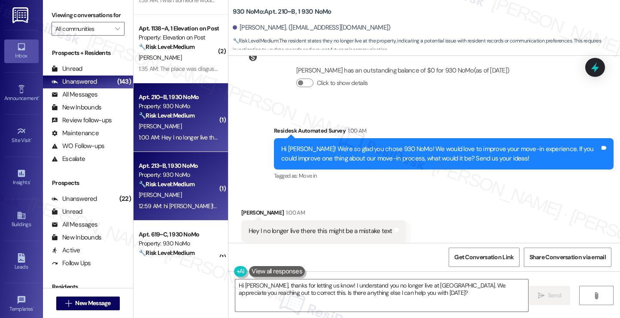
scroll to position [1978, 0]
click at [168, 165] on div "Apt. 213~B, 1 930 NoMo" at bounding box center [178, 165] width 79 height 9
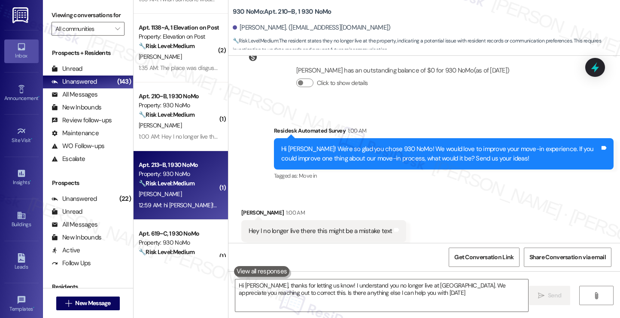
type textarea "Hi [PERSON_NAME], thanks for letting us know! I understand you no longer live a…"
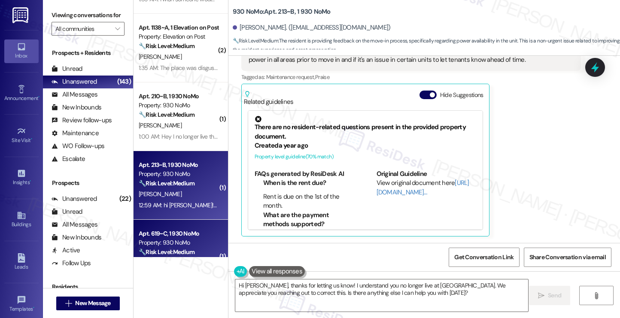
click at [157, 243] on div "Property: 930 NoMo" at bounding box center [178, 242] width 79 height 9
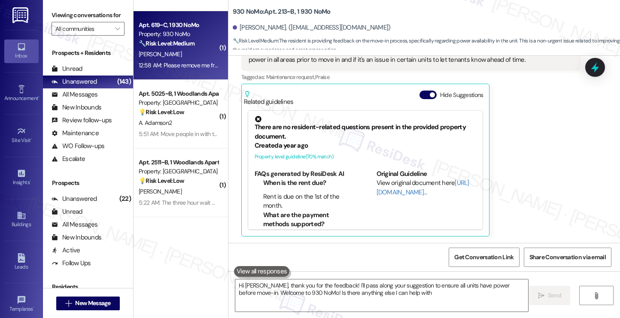
type textarea "Hi [PERSON_NAME], thank you for the feedback! I'll pass along your suggestion t…"
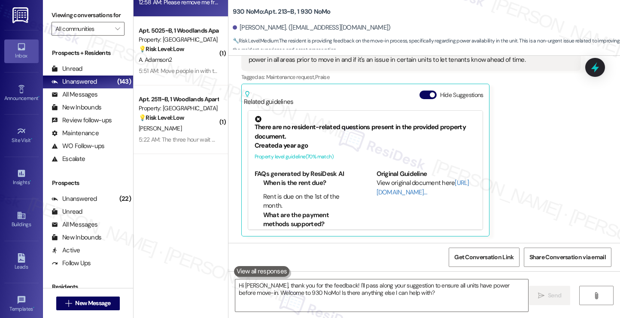
scroll to position [2257, 0]
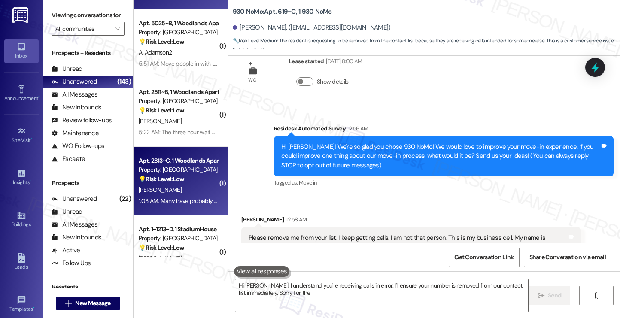
type textarea "Hi [PERSON_NAME], I understand you're receiving calls in error. I'll ensure you…"
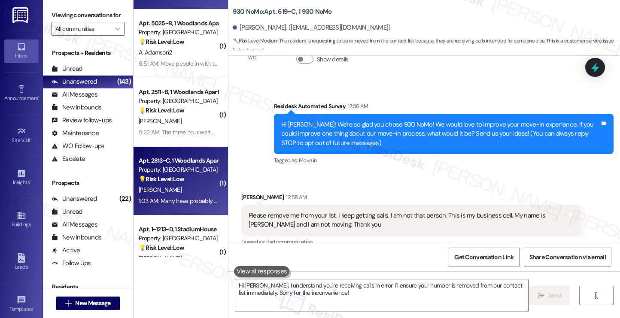
click at [155, 155] on div "Apt. 2813~C, 1 Woodlands Apartments 721 Property: Woodlands 💡 Risk Level: Low T…" at bounding box center [178, 169] width 81 height 29
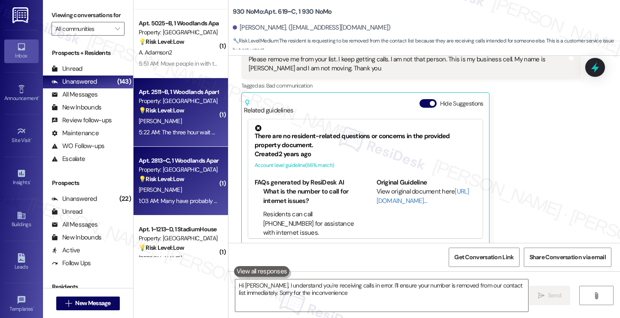
type textarea "Hi [PERSON_NAME], I understand you're receiving calls in error. I'll ensure you…"
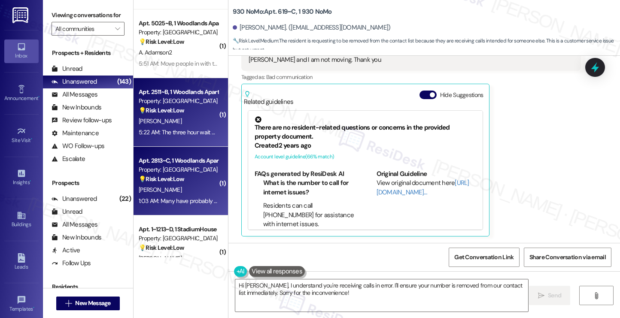
click at [161, 119] on div "[PERSON_NAME]" at bounding box center [178, 121] width 81 height 11
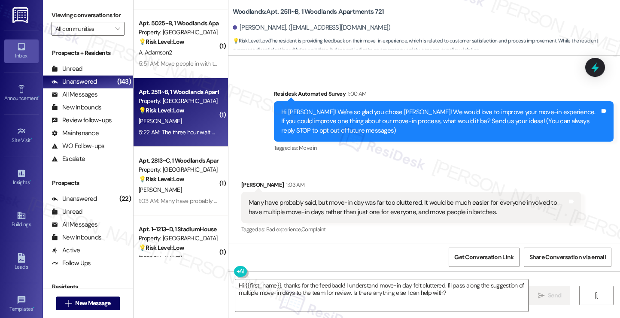
type textarea "Fetching suggested responses. Please feel free to read through the conversation…"
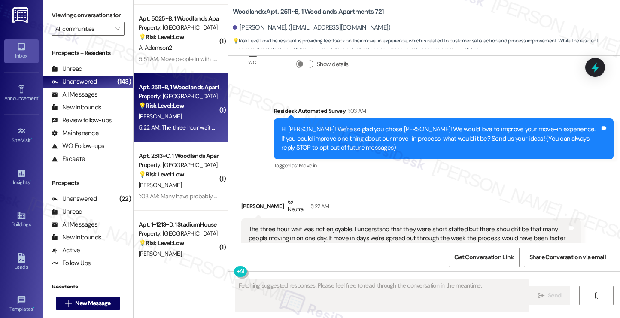
scroll to position [2262, 0]
click at [170, 180] on div "( 1 ) Apt. 213~B, 1 930 NoMo Property: 930 NoMo 🔧 Risk Level: Medium The reside…" at bounding box center [180, 128] width 94 height 257
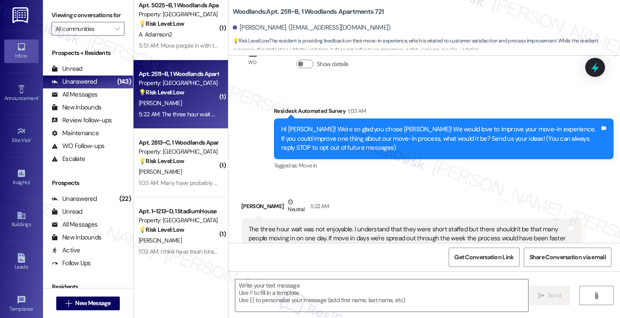
scroll to position [2277, 0]
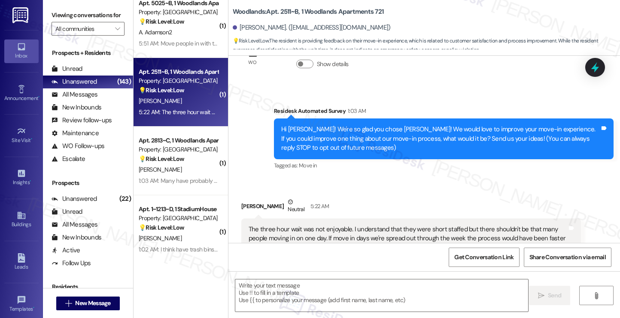
click at [175, 182] on div "( 1 ) Apt. 619~C, 1 930 NoMo Property: 930 NoMo 🔧 Risk Level: Medium The reside…" at bounding box center [180, 128] width 94 height 257
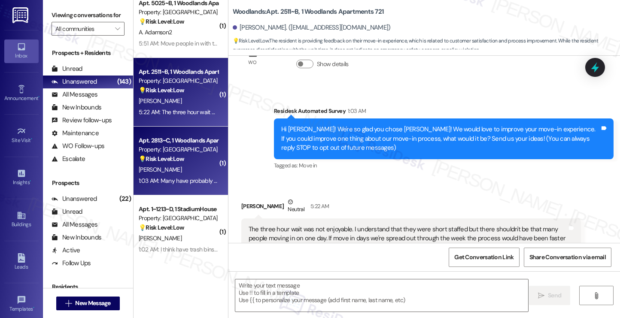
click at [175, 166] on div "[PERSON_NAME]" at bounding box center [178, 169] width 81 height 11
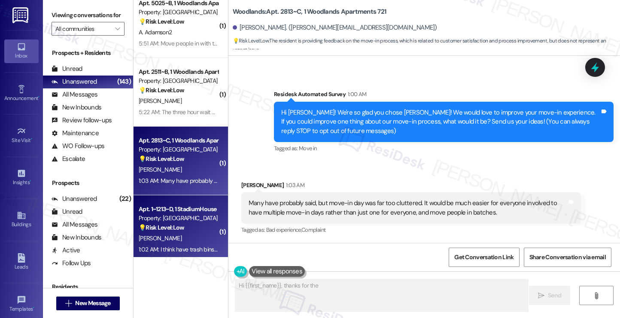
scroll to position [43, 0]
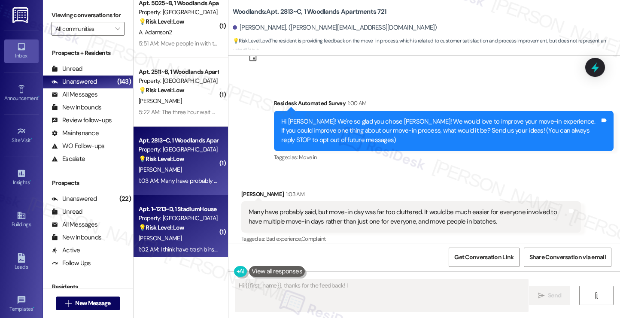
type textarea "Hi {{first_name}}, thanks for the feedback! I understand"
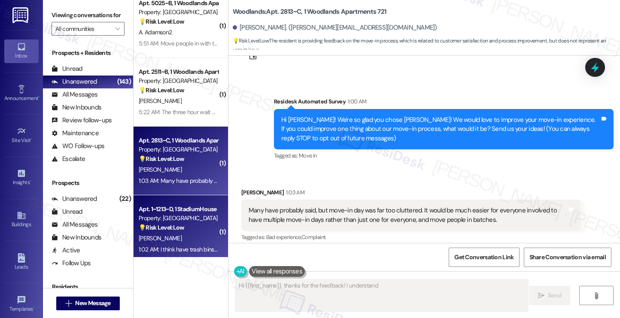
click at [174, 226] on strong "💡 Risk Level: Low" at bounding box center [161, 228] width 45 height 8
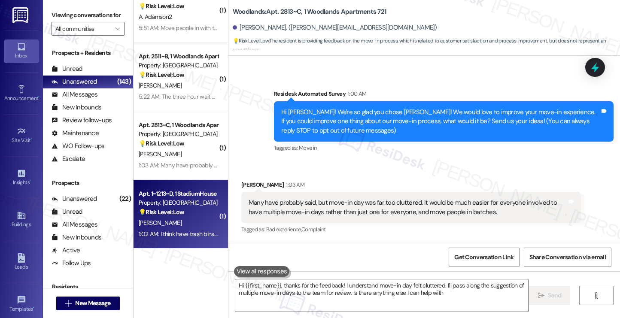
type textarea "Hi {{first_name}}, thanks for the feedback! I understand move-in day felt clutt…"
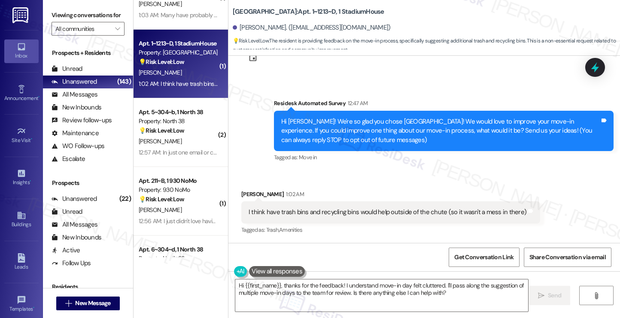
scroll to position [34, 0]
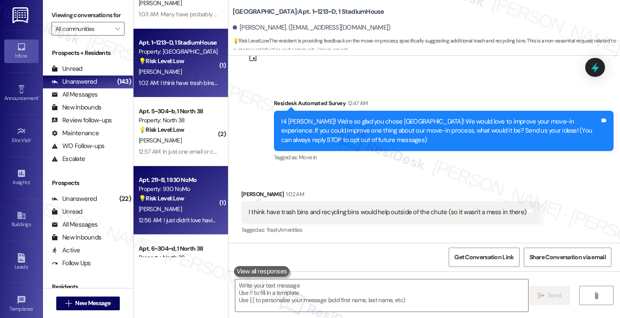
click at [166, 170] on div "Apt. 211~B, 1 930 NoMo Property: 930 NoMo 💡 Risk Level: Low The resident is pro…" at bounding box center [180, 200] width 94 height 69
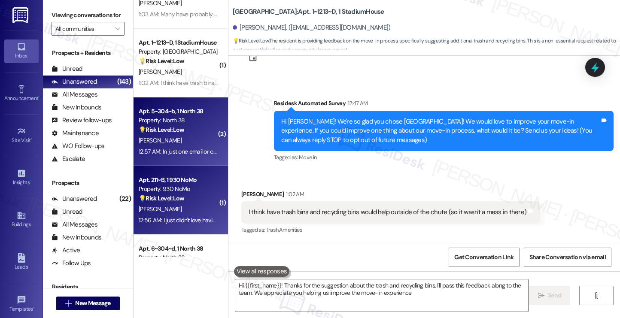
type textarea "Hi {{first_name}}! Thanks for the suggestion about the trash and recycling bins…"
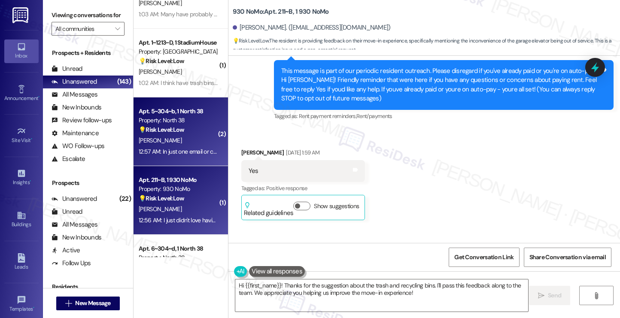
click at [172, 127] on strong "💡 Risk Level: Low" at bounding box center [161, 130] width 45 height 8
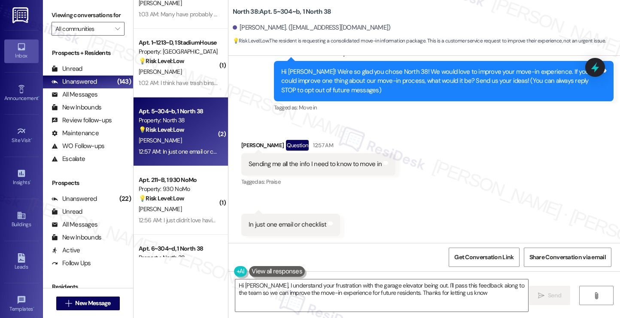
type textarea "Hi [PERSON_NAME], I understand your frustration with the garage elevator being …"
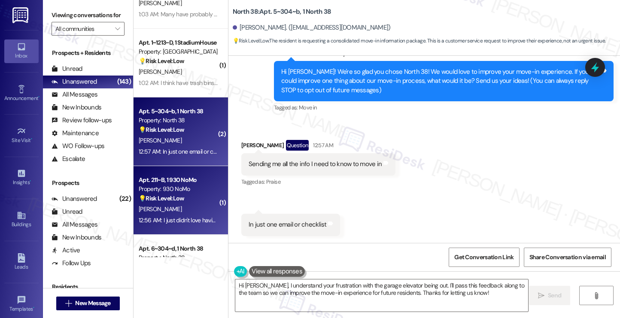
click at [182, 192] on div "Property: 930 NoMo" at bounding box center [178, 189] width 79 height 9
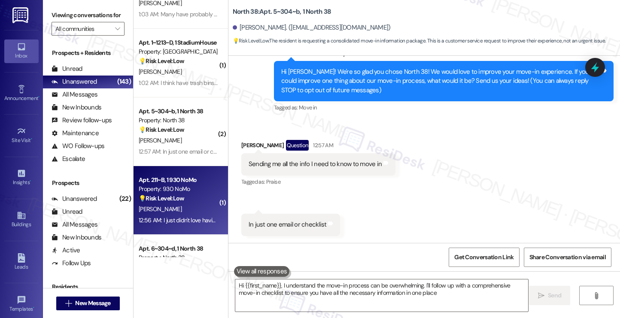
type textarea "Hi {{first_name}}, I understand the move-in process can be overwhelming. I'll f…"
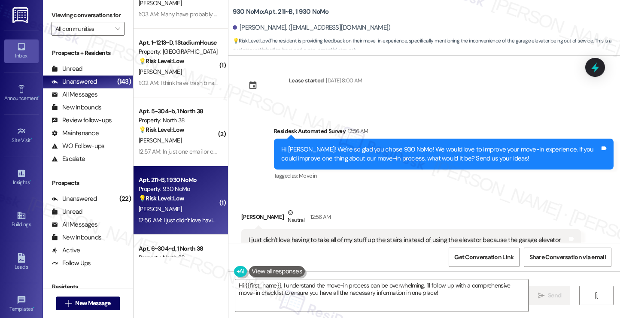
scroll to position [2520, 0]
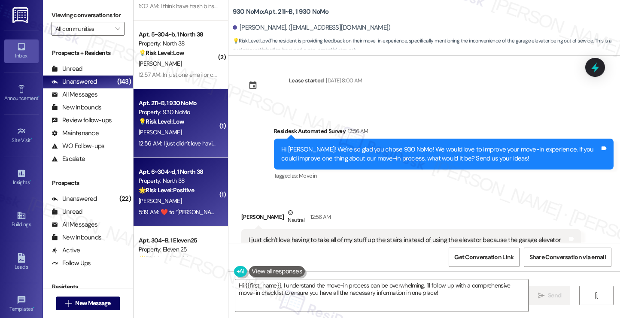
click at [179, 191] on strong "🌟 Risk Level: Positive" at bounding box center [166, 190] width 55 height 8
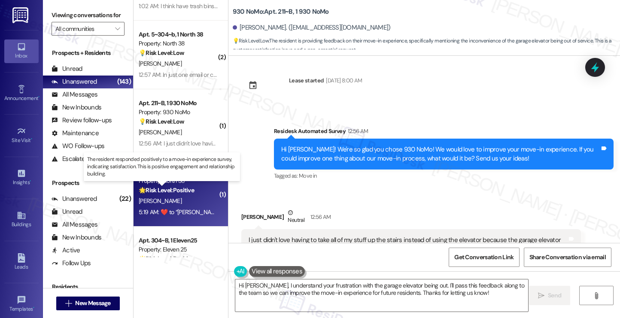
scroll to position [465, 0]
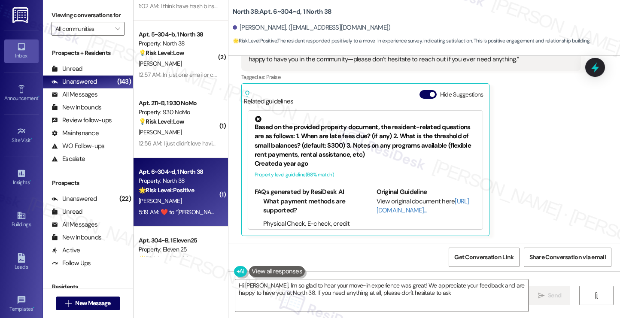
type textarea "Hi [PERSON_NAME], I'm so glad to hear your move-in experience was great! We app…"
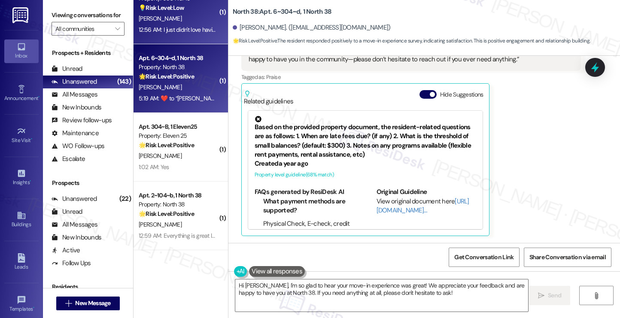
scroll to position [2700, 0]
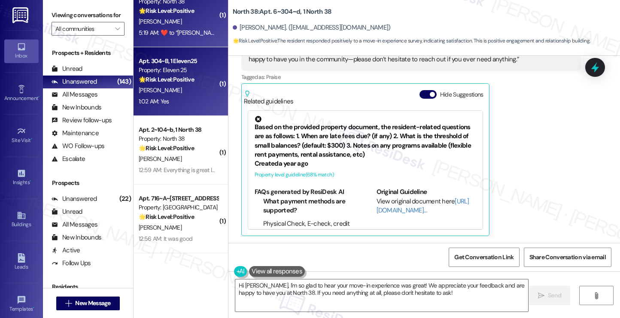
click at [175, 104] on div "1:02 AM: Yes 1:02 AM: Yes" at bounding box center [178, 101] width 81 height 11
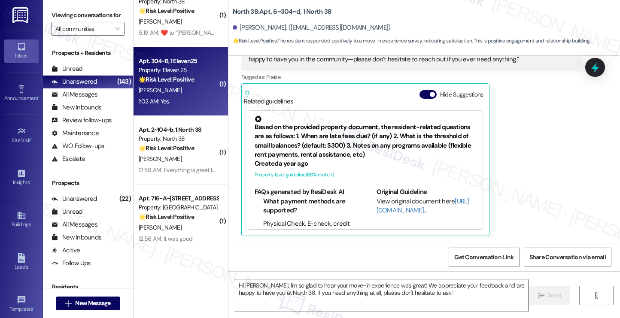
type textarea "Fetching suggested responses. Please feel free to read through the conversation…"
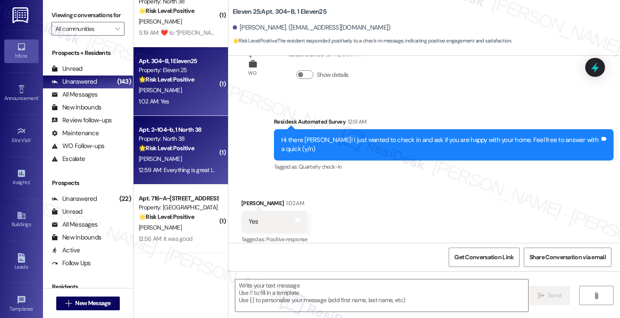
click at [163, 153] on div "Apt. 2~104~b, 1 North 38 Property: North 38 🌟 Risk Level: Positive The resident…" at bounding box center [178, 138] width 81 height 29
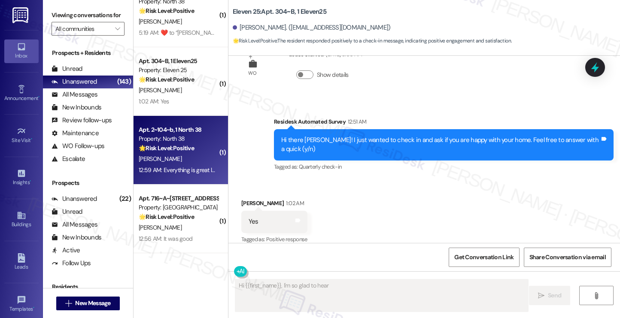
scroll to position [51, 0]
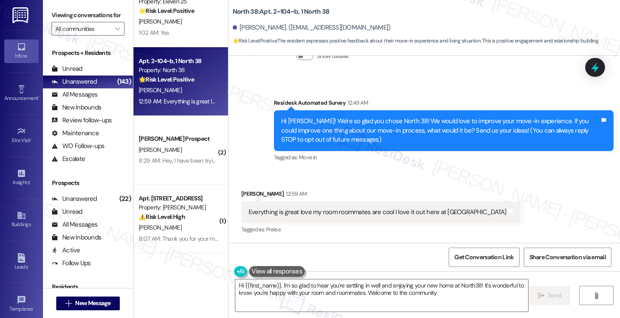
type textarea "Hi {{first_name}}, I'm so glad to hear you're settling in well and enjoying you…"
